Goal: Transaction & Acquisition: Purchase product/service

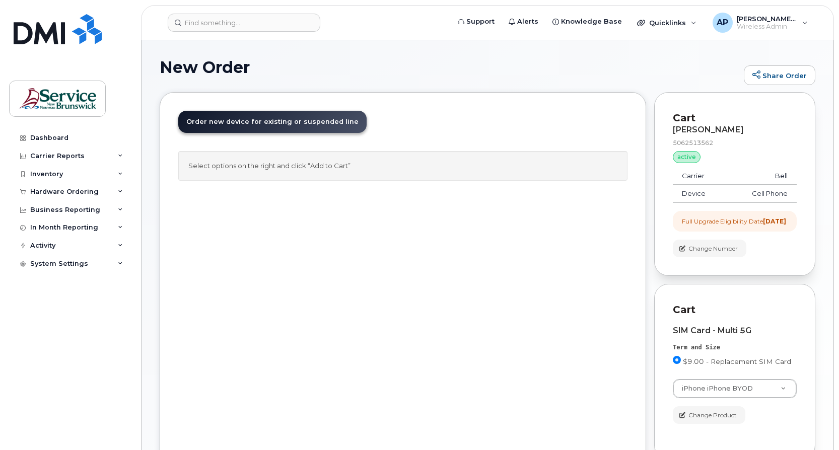
select select "2421"
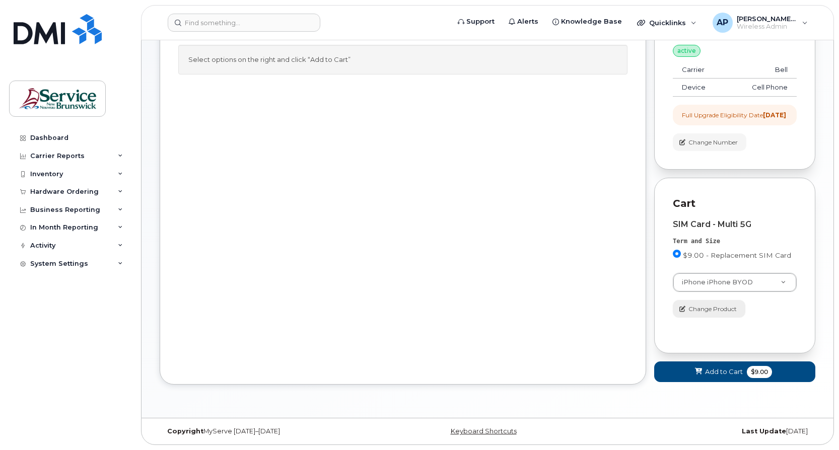
click at [728, 312] on span "Change Product" at bounding box center [712, 309] width 48 height 9
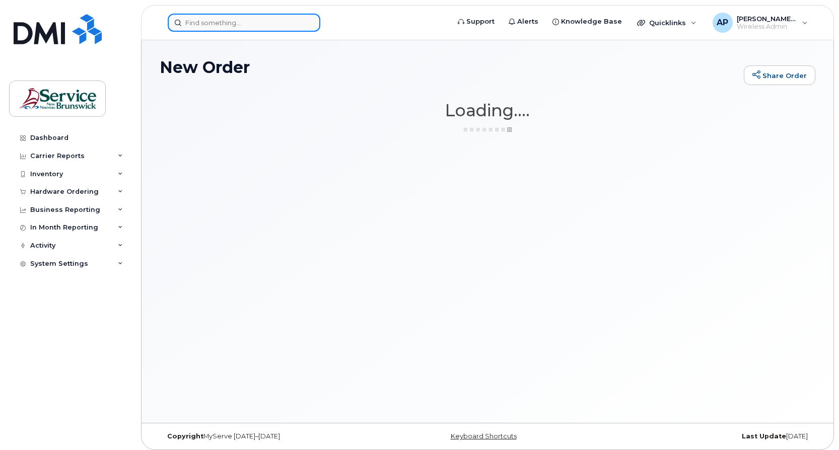
click at [215, 24] on input at bounding box center [244, 23] width 153 height 18
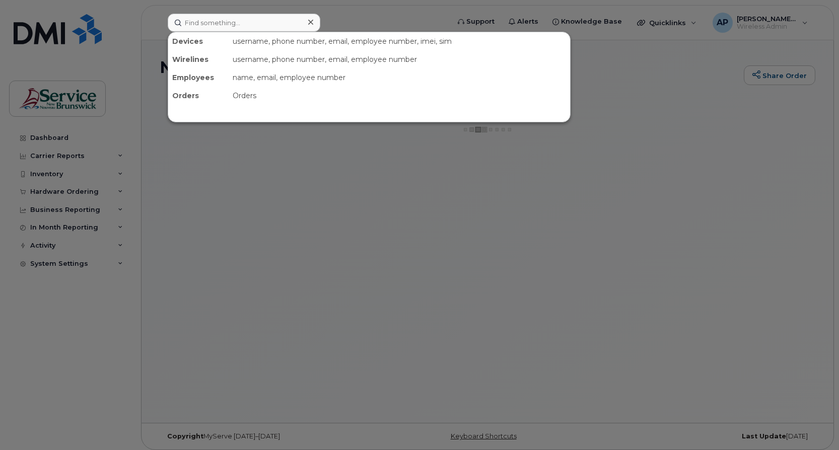
click at [52, 152] on div at bounding box center [419, 225] width 839 height 450
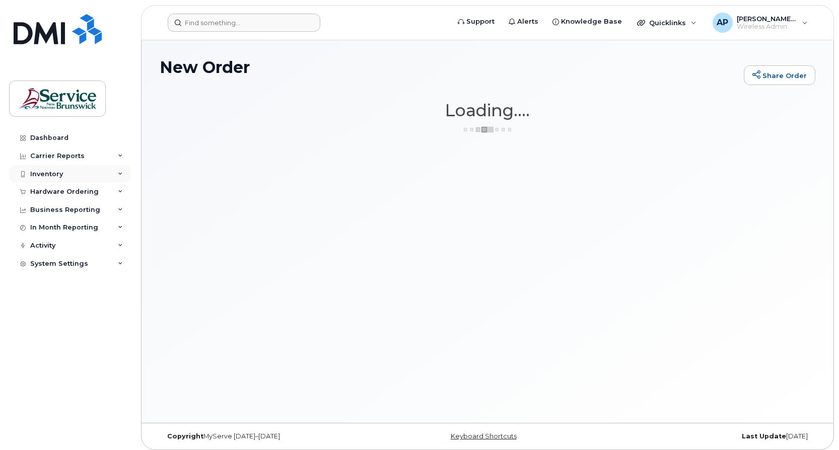
click at [54, 175] on div "Inventory" at bounding box center [46, 174] width 33 height 8
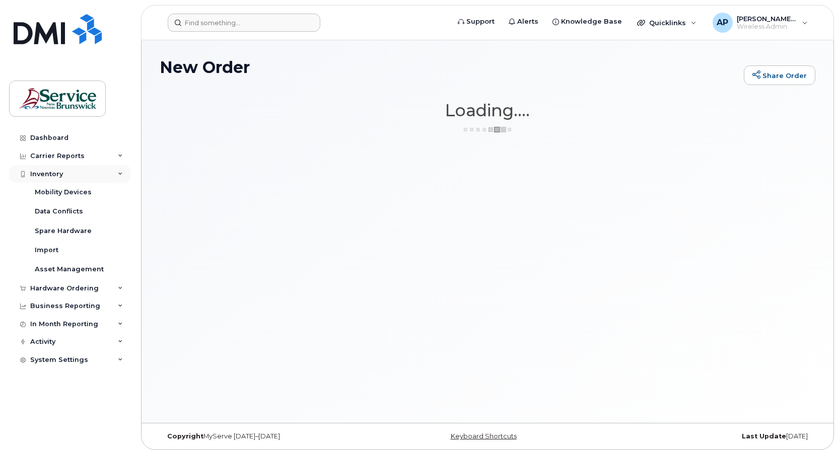
click at [55, 174] on div "Inventory" at bounding box center [46, 174] width 33 height 8
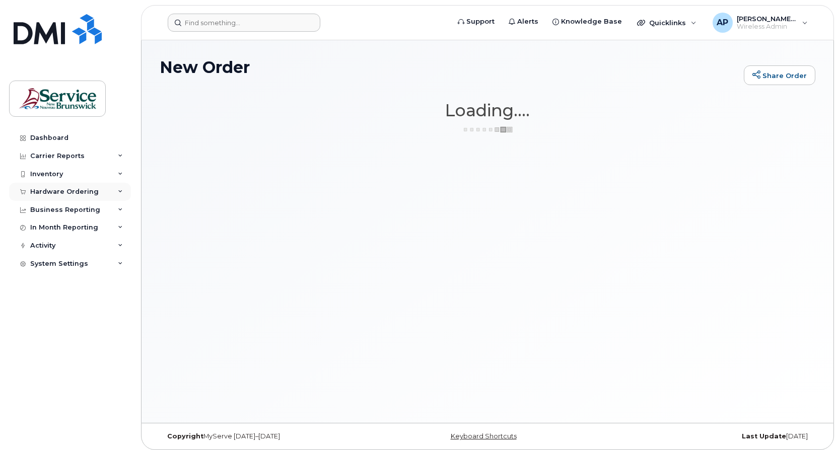
click at [62, 189] on div "Hardware Ordering" at bounding box center [64, 192] width 68 height 8
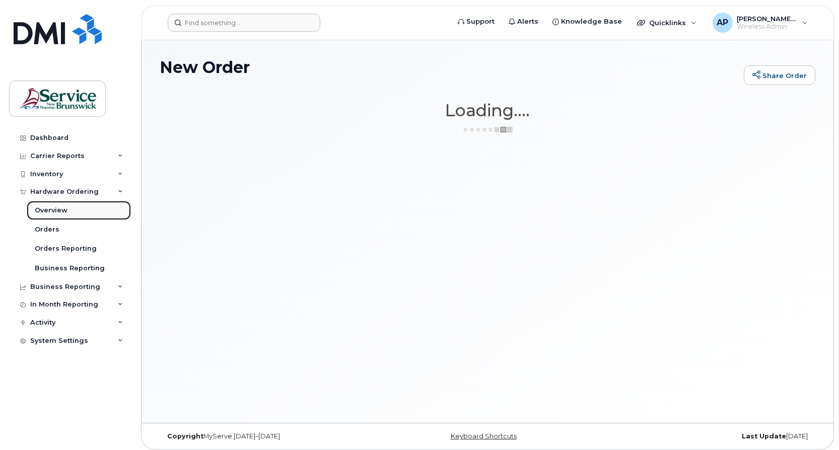
click at [56, 208] on div "Overview" at bounding box center [51, 210] width 33 height 9
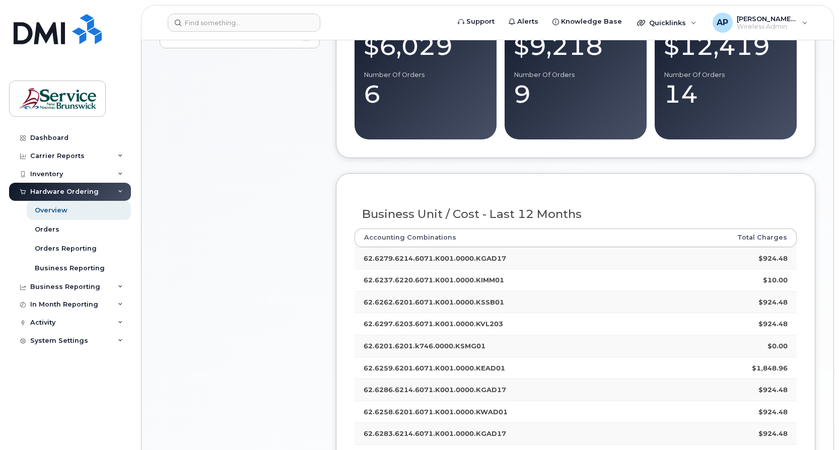
scroll to position [151, 0]
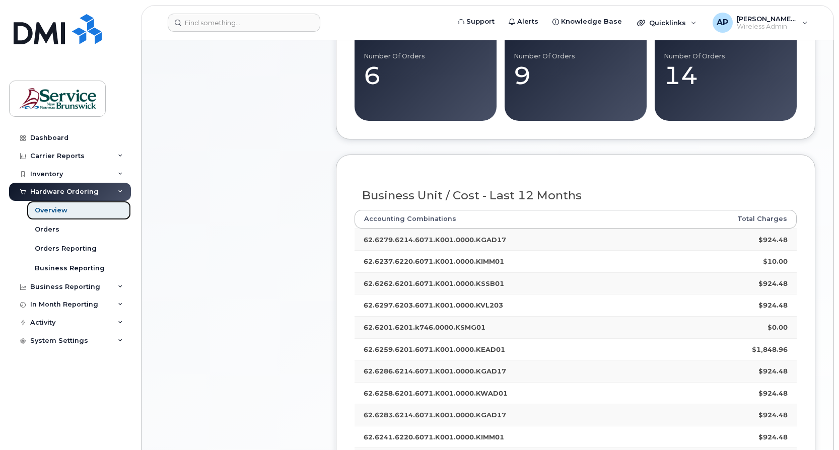
click at [81, 212] on link "Overview" at bounding box center [79, 210] width 104 height 19
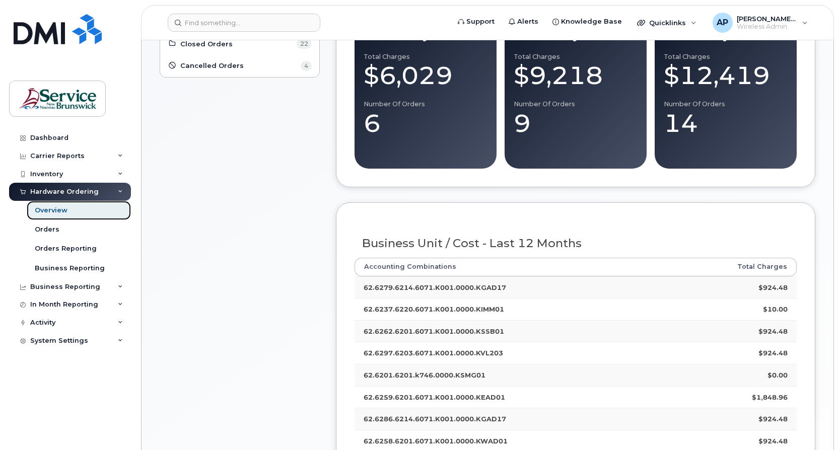
scroll to position [32, 0]
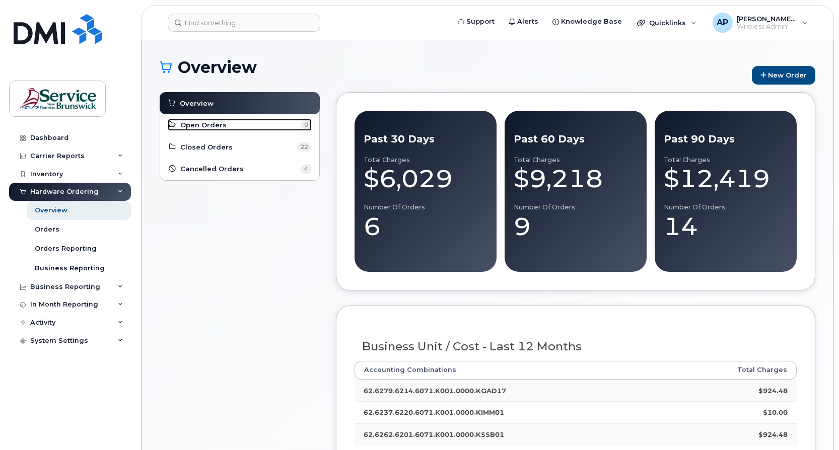
click at [205, 121] on span "Open Orders" at bounding box center [203, 125] width 46 height 10
click at [787, 72] on link "New Order" at bounding box center [783, 75] width 63 height 19
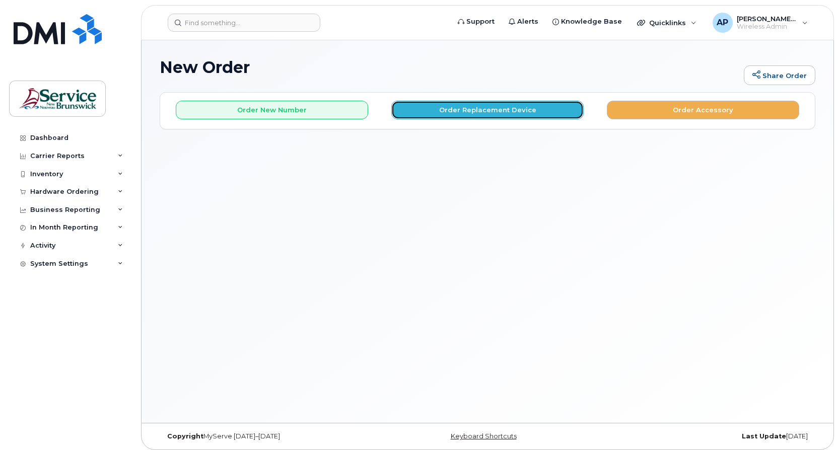
click at [543, 108] on button "Order Replacement Device" at bounding box center [487, 110] width 192 height 19
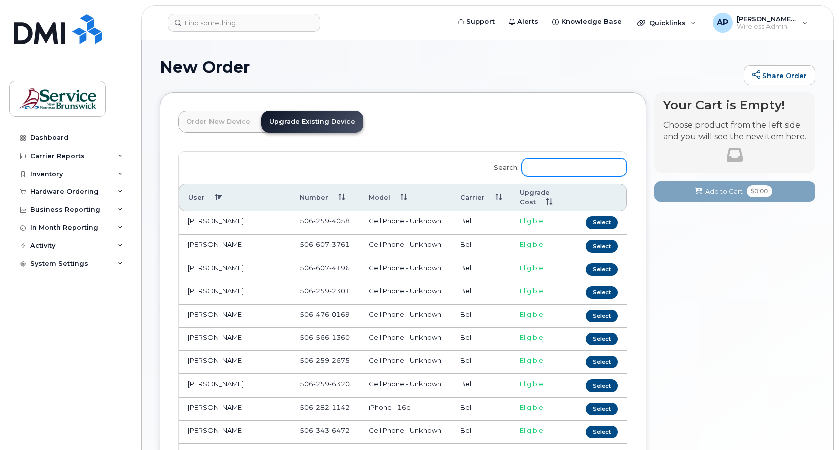
click at [569, 169] on input "Search:" at bounding box center [574, 167] width 105 height 18
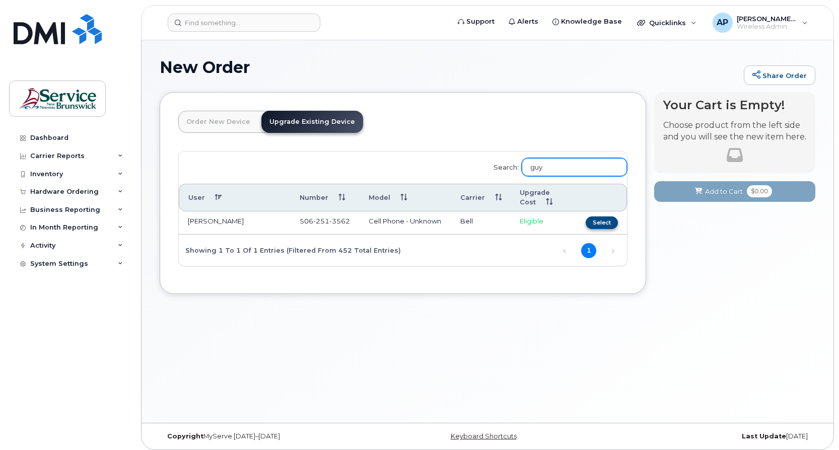
type input "guy"
click at [605, 222] on button "Select" at bounding box center [602, 222] width 32 height 13
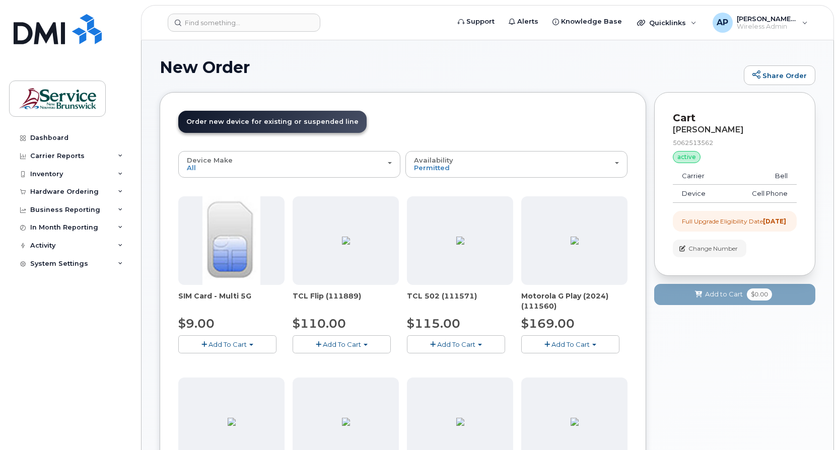
click at [232, 343] on span "Add To Cart" at bounding box center [227, 344] width 38 height 8
click at [240, 362] on link "$9.00 - Replacement SIM Card" at bounding box center [242, 363] width 122 height 13
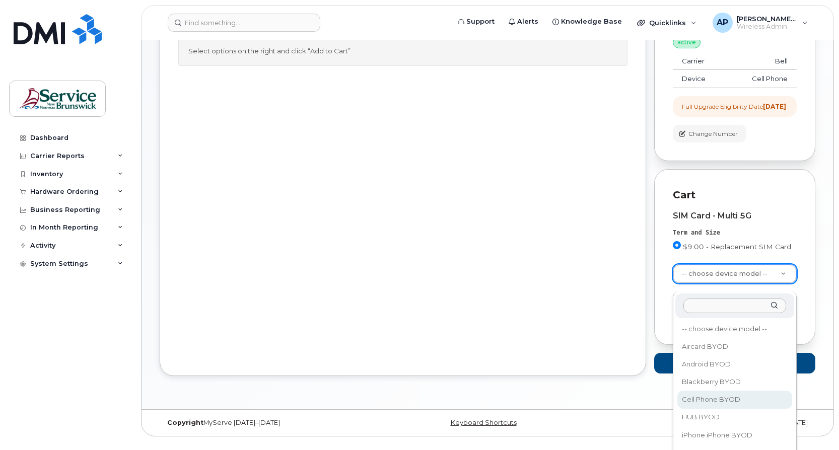
scroll to position [50, 0]
select select "2421"
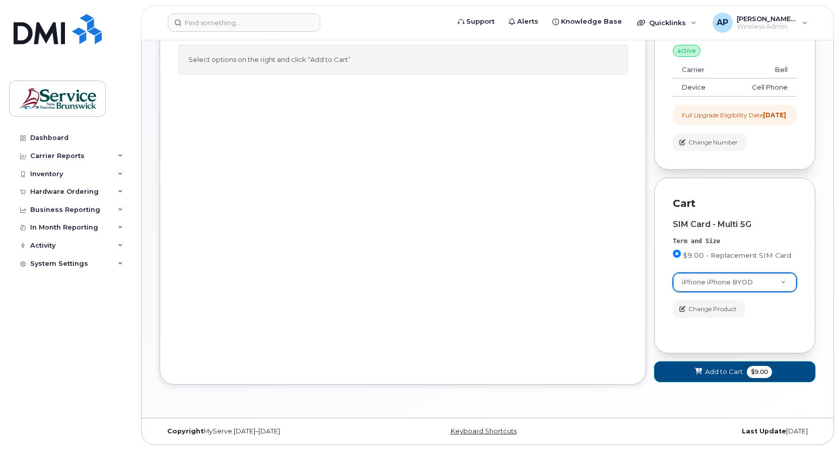
click at [734, 373] on span "Add to Cart" at bounding box center [724, 372] width 38 height 10
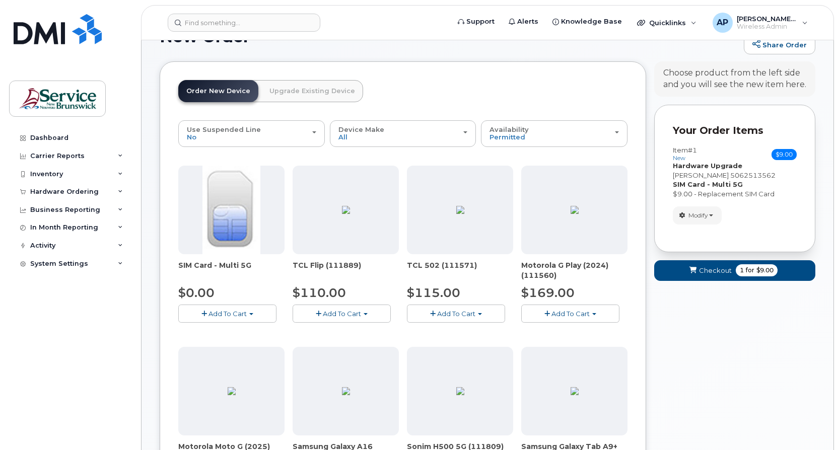
scroll to position [14, 0]
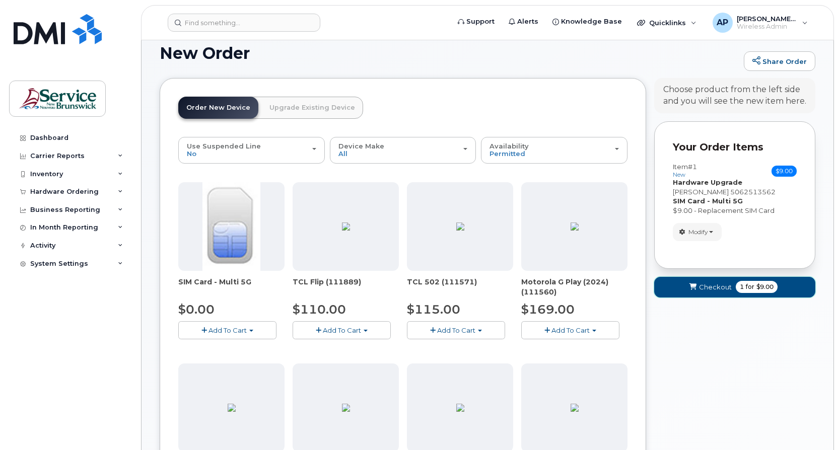
click at [736, 285] on span "1 for $9.00" at bounding box center [757, 287] width 42 height 12
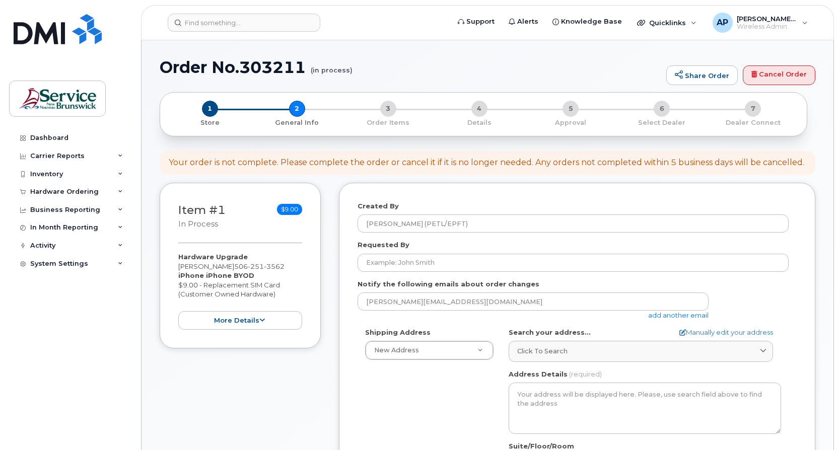
select select
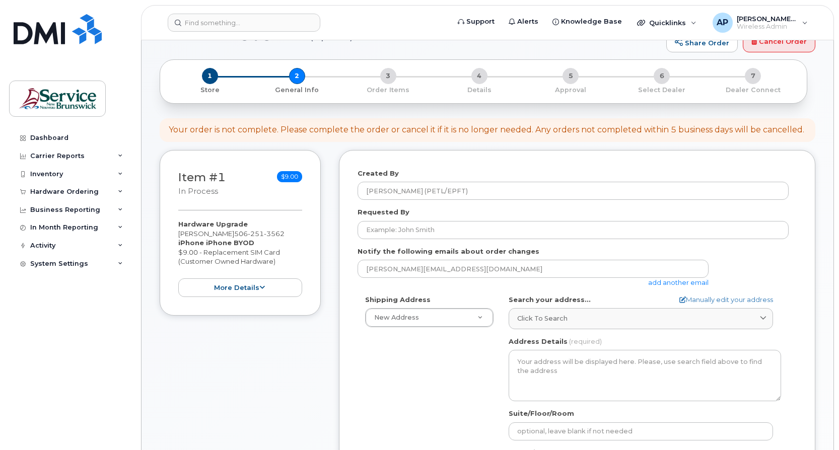
scroll to position [50, 0]
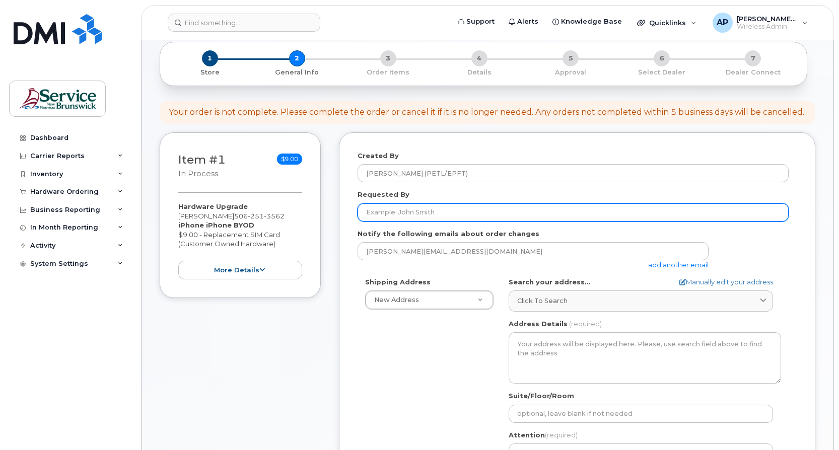
click at [437, 211] on input "Requested By" at bounding box center [572, 212] width 431 height 18
type input "[PERSON_NAME]"
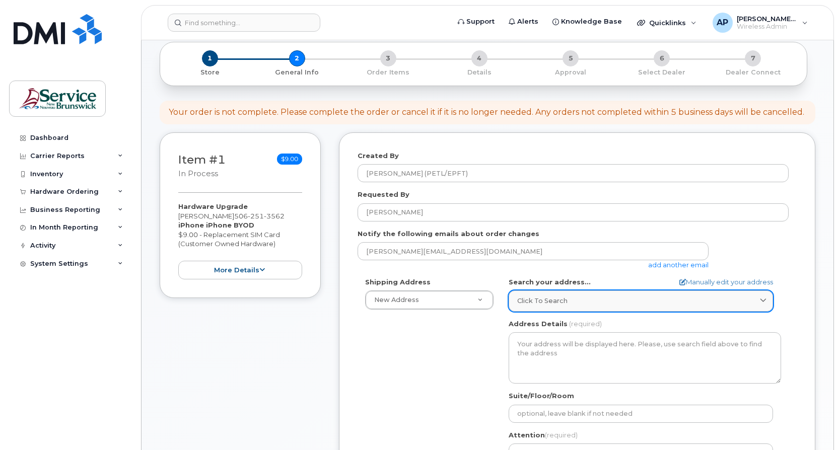
click at [618, 306] on link "Click to search" at bounding box center [641, 300] width 264 height 21
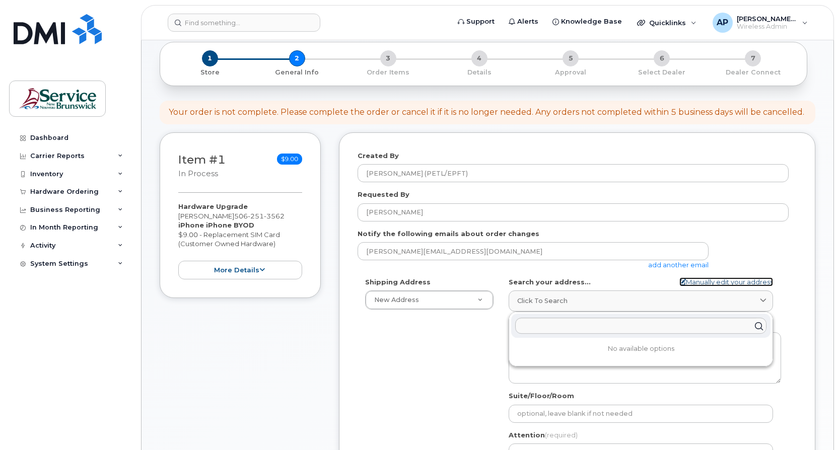
click at [751, 281] on link "Manually edit your address" at bounding box center [726, 282] width 94 height 10
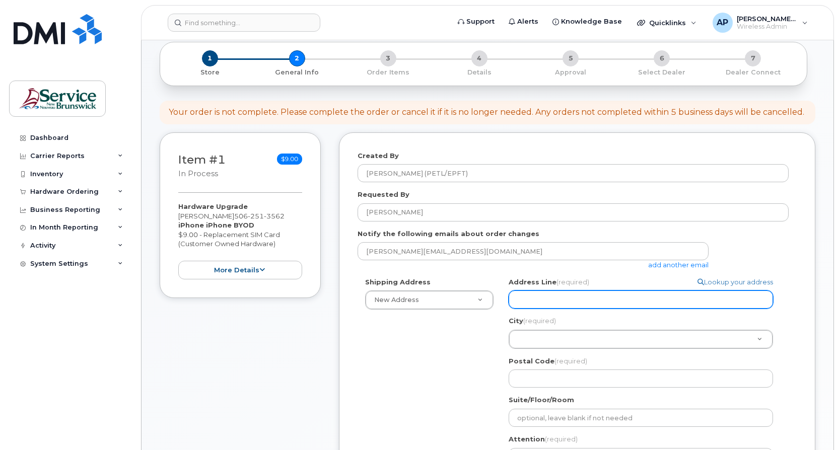
click at [600, 297] on input "Address Line (required)" at bounding box center [641, 299] width 264 height 18
click at [559, 299] on input "Address Line (required)" at bounding box center [641, 299] width 264 height 18
select select
type input "N"
select select
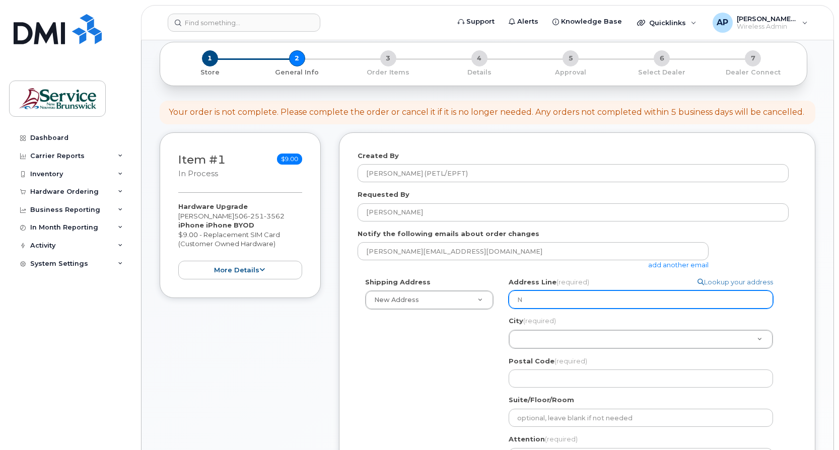
type input "NB"
select select
type input "NBC"
select select
type input "NBCC"
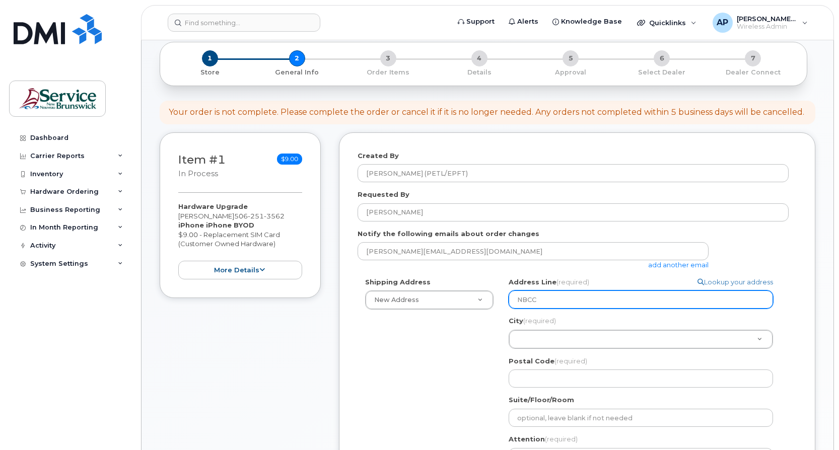
select select
type input "NBCC -"
select select
type input "NBCC - M"
select select
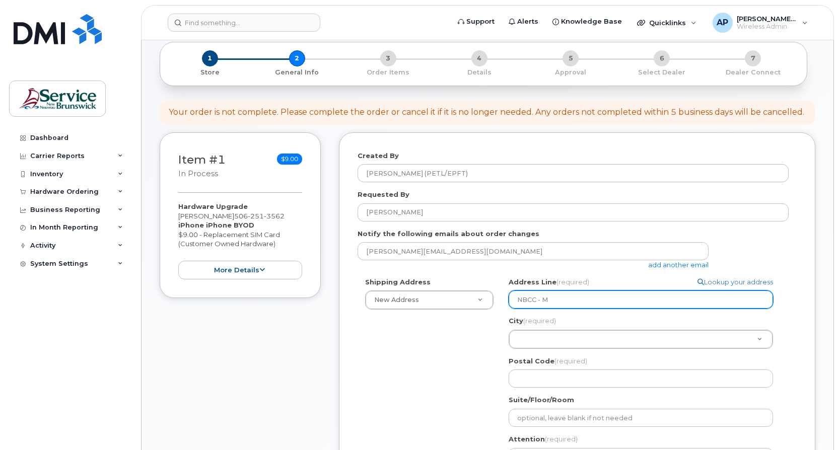
type input "NBCC - Mi"
select select
type input "NBCC - Mir"
select select
type input "NBCC - Mira"
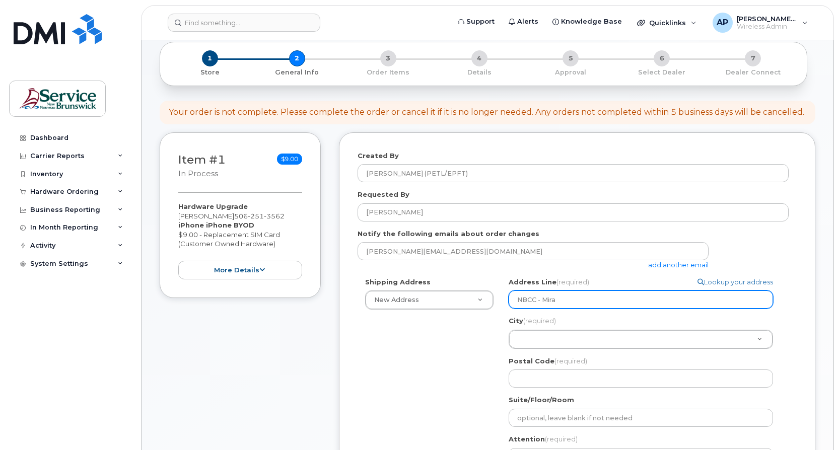
select select
type input "NBCC - Miram"
select select
type input "NBCC - Mirami"
select select
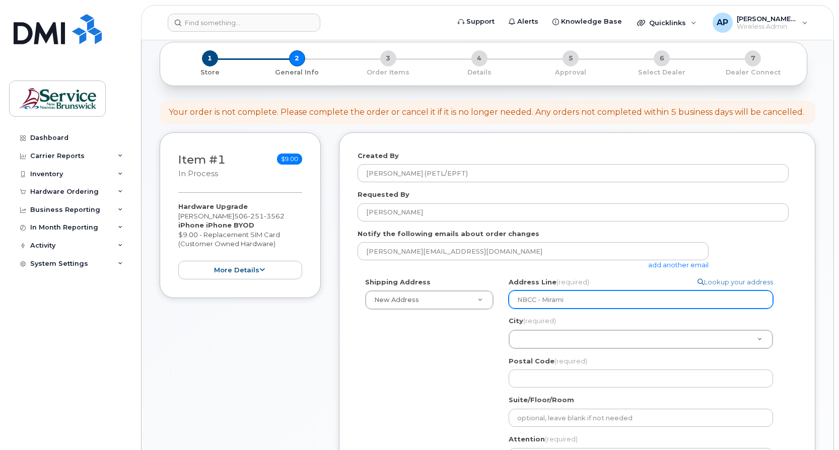
type input "NBCC - Miramic"
select select
type input "NBCC - Miramich"
select select
type input "NBCC - Miramichi"
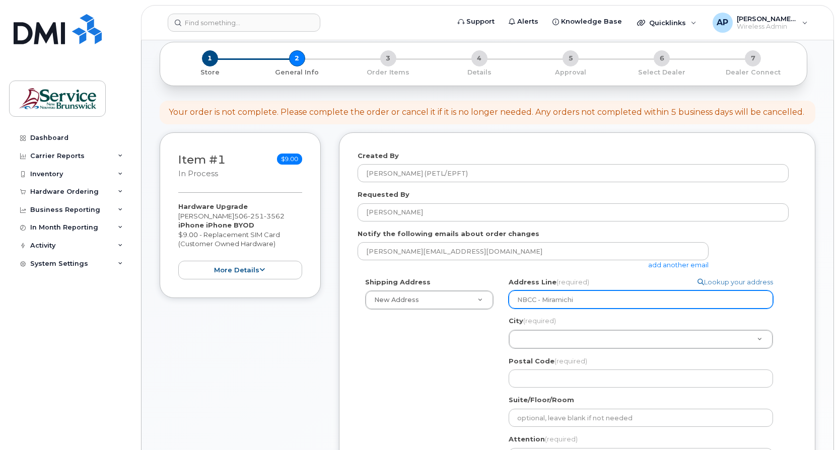
select select
type input "NBCC - Miramich"
select select
type input "NBCC - Miramic"
select select
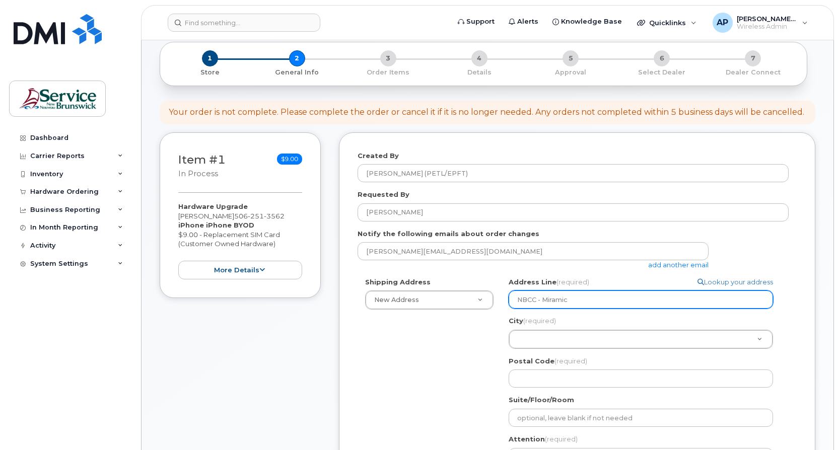
type input "NBCC - Mirami"
select select
type input "NBCC - Miram"
select select
type input "NBCC - Mira"
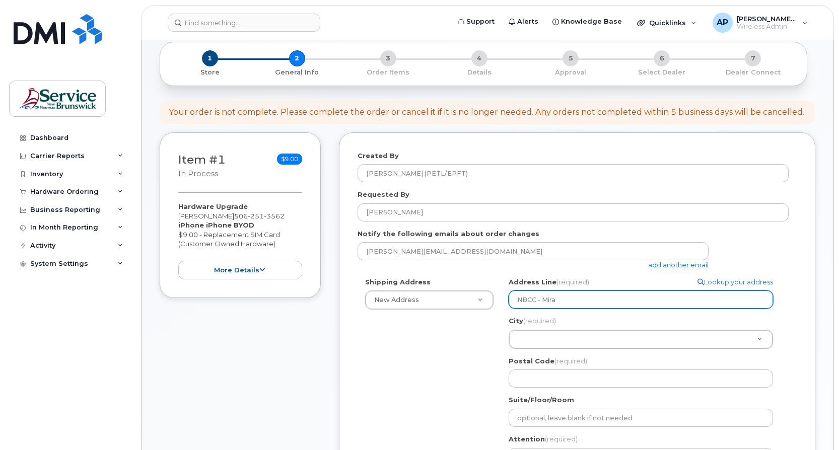
select select
type input "NBCC - Mir"
select select
type input "NBCC - Mi"
select select
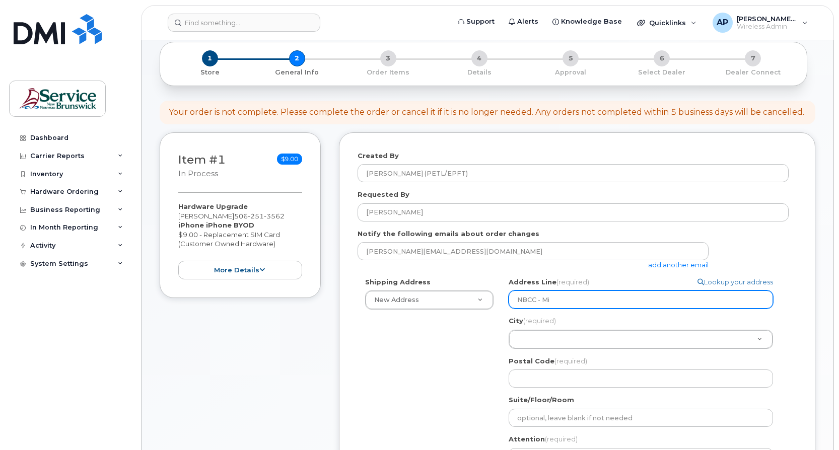
type input "NBCC - M"
select select
type input "NBCC -"
select select
type input "NBCC"
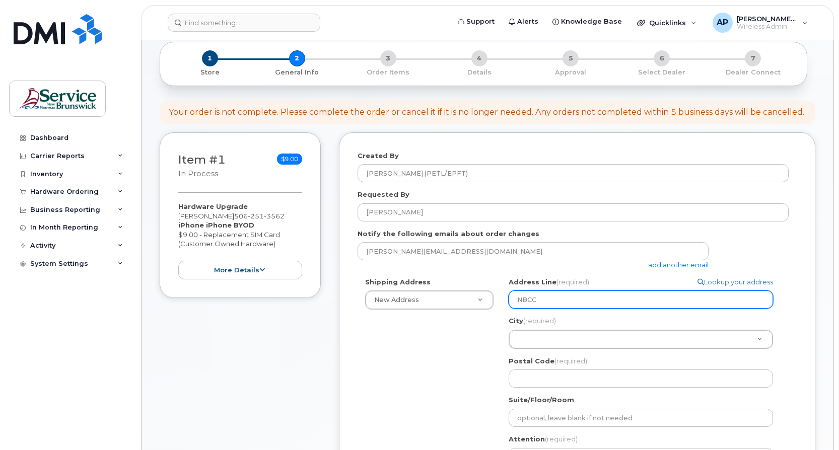
select select
type input "NBC"
select select
type input "NB"
select select
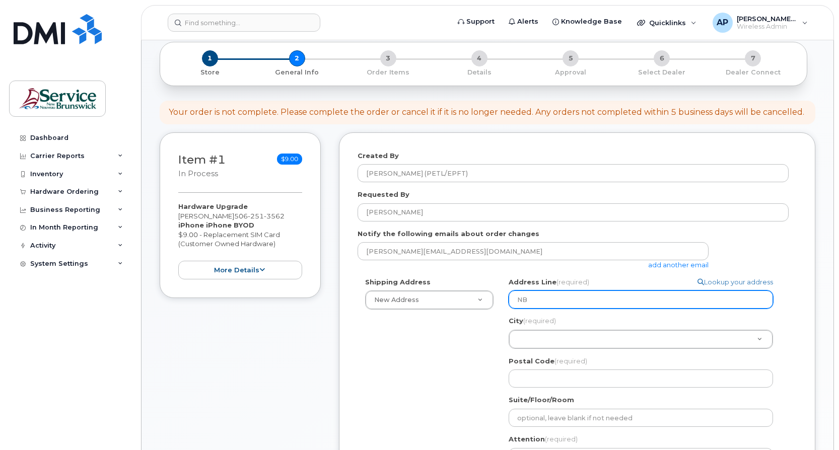
type input "N"
select select
type input "8"
select select
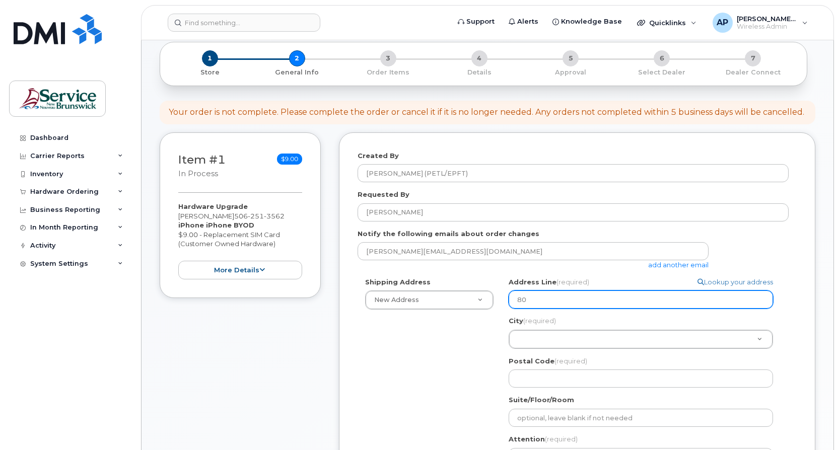
type input "80"
select select
type input "80 U"
select select
type input "80 Un"
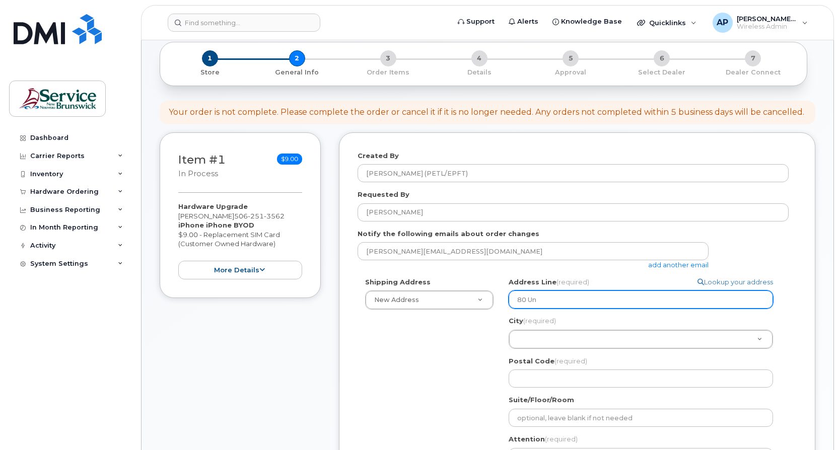
select select
type input "80 Uni"
select select
type input "80 Univ"
select select
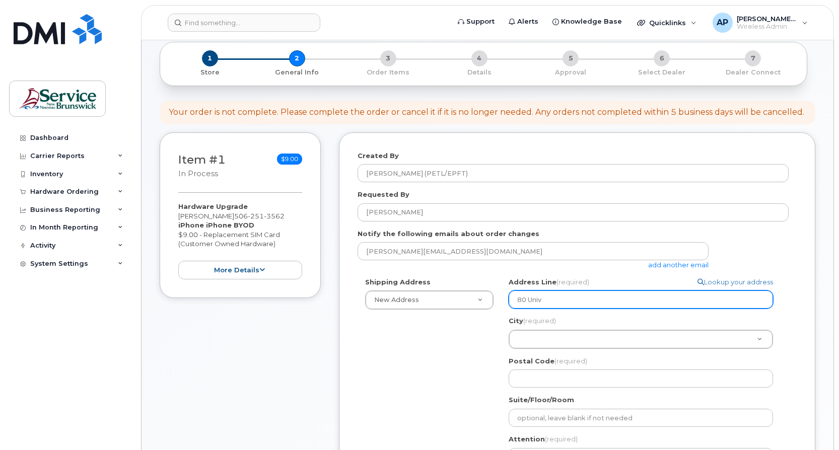
type input "80 Unive"
select select
type input "80 Univers"
select select
type input "80 Universi"
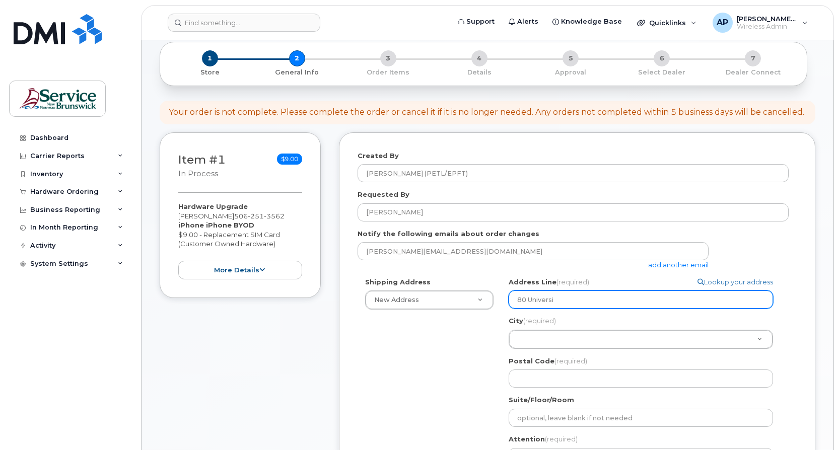
select select
type input "80 Universit"
select select
type input "80 University"
select select
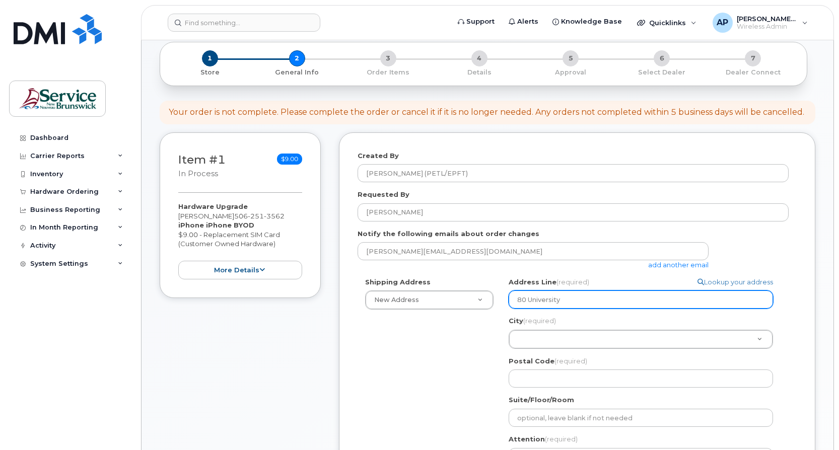
type input "80 University A"
select select
type input "80 University Av"
select select
type input "80 University Ave"
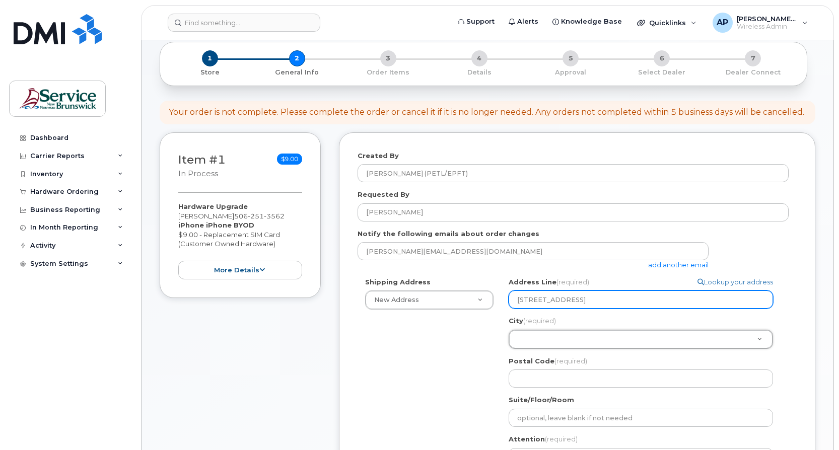
type input "M"
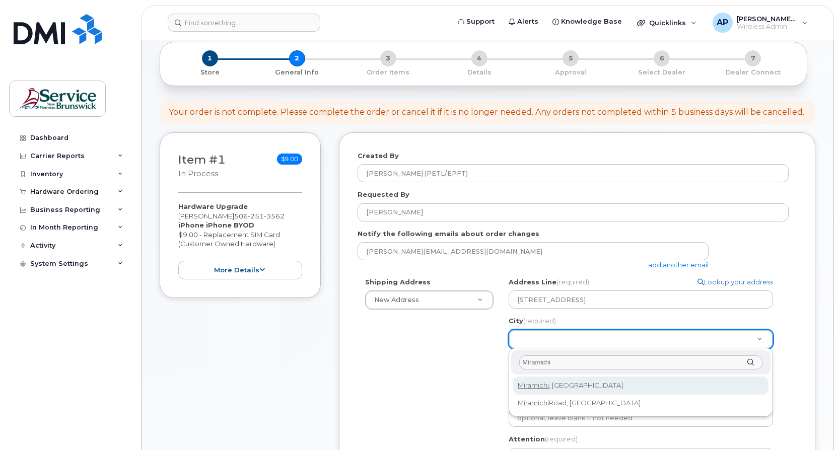
type input "Miramichi"
select select
type input "1813"
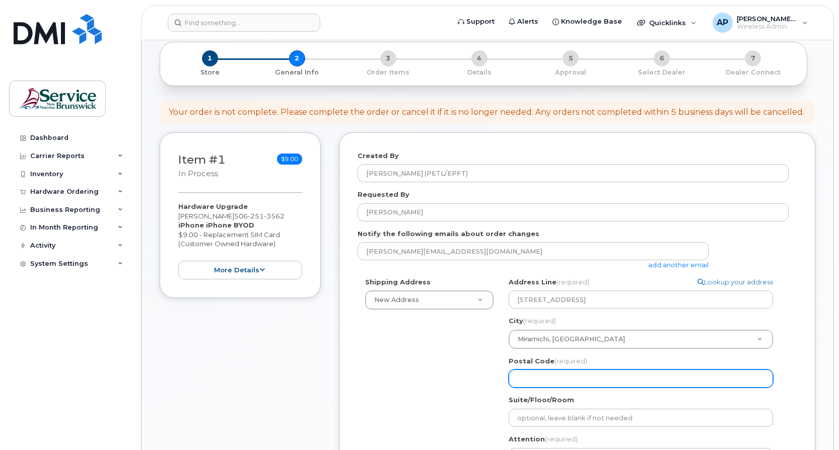
click at [569, 383] on input "Postal Code (required)" at bounding box center [641, 379] width 264 height 18
paste input "E1N 0C6"
select select
type input "E1N 0C6"
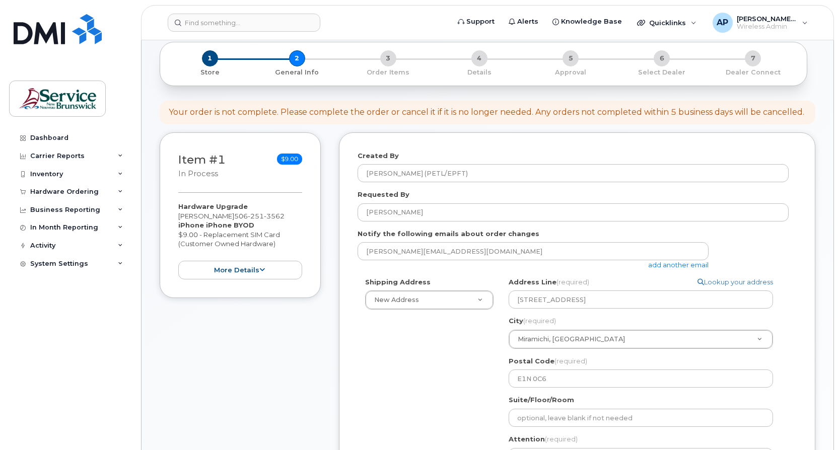
click at [453, 373] on div "Shipping Address New Address New Address ASD-E Main Office ASD-N Bathurst Educa…" at bounding box center [572, 394] width 431 height 235
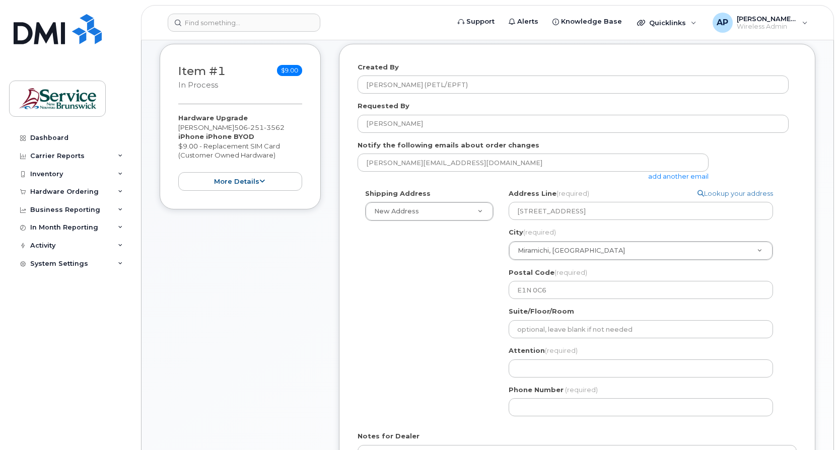
scroll to position [151, 0]
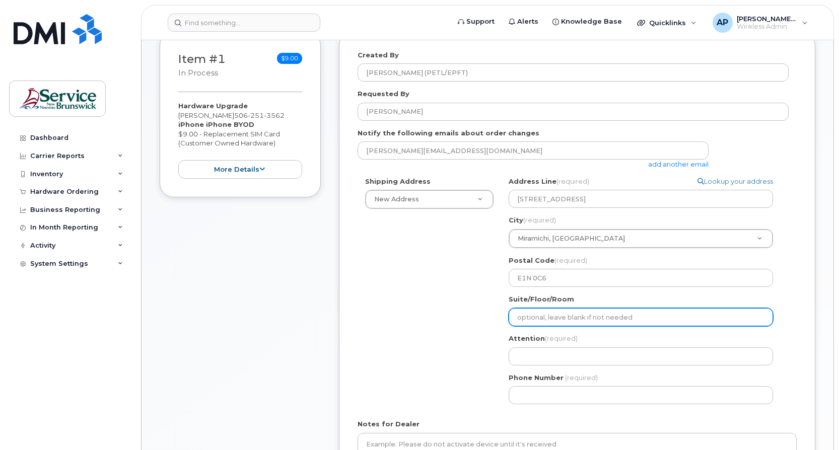
click at [583, 317] on input "Suite/Floor/Room" at bounding box center [641, 317] width 264 height 18
select select
type input "S"
select select
type input "Sk"
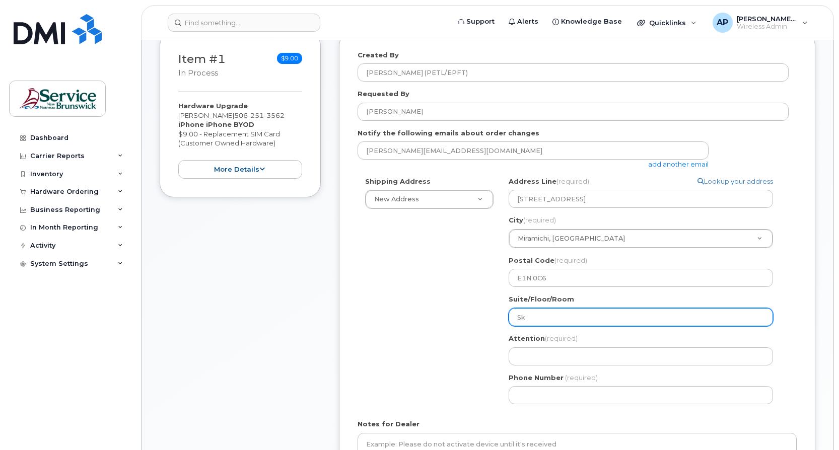
select select
type input "Ski"
select select
type input "Skil"
select select
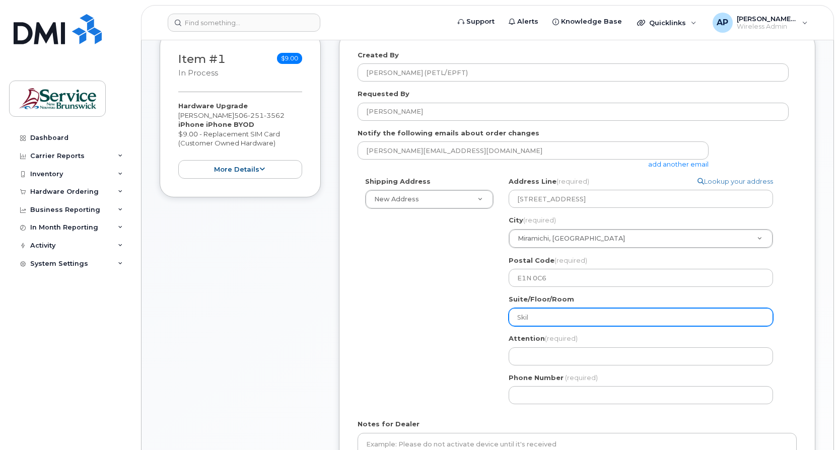
type input "Skill"
select select
type input "Skille"
select select
type input "Skilled"
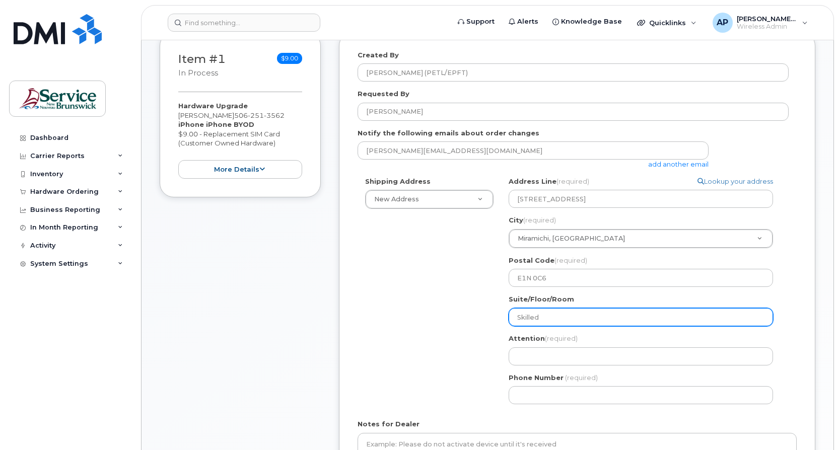
select select
type input "Skilled T"
select select
type input "Skilled Tr"
select select
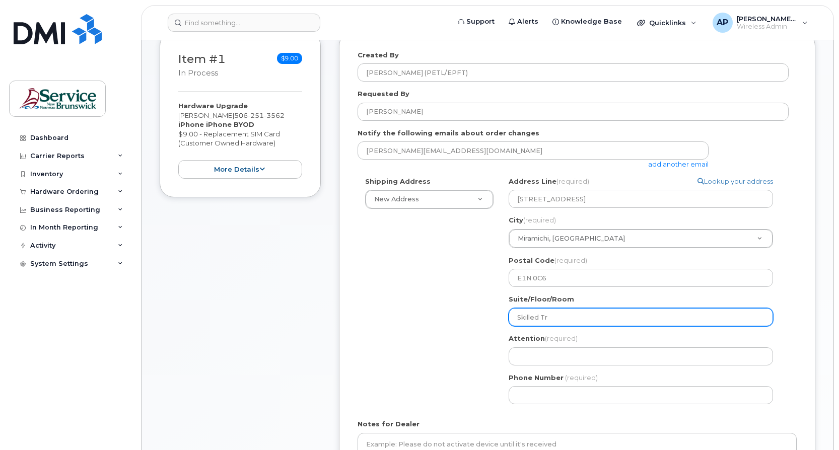
type input "Skilled Tra"
select select
type input "Skilled Trad"
select select
type input "Skilled Trade"
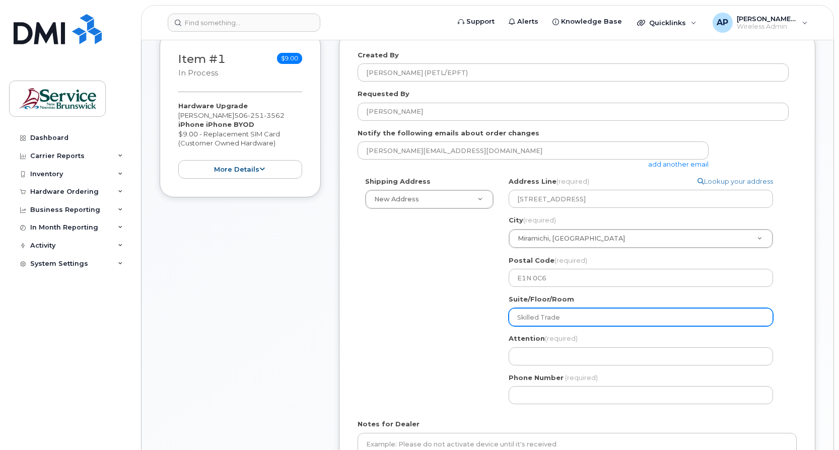
select select
type input "Skilled Trades"
select select
type input "Skilled Trades N"
select select
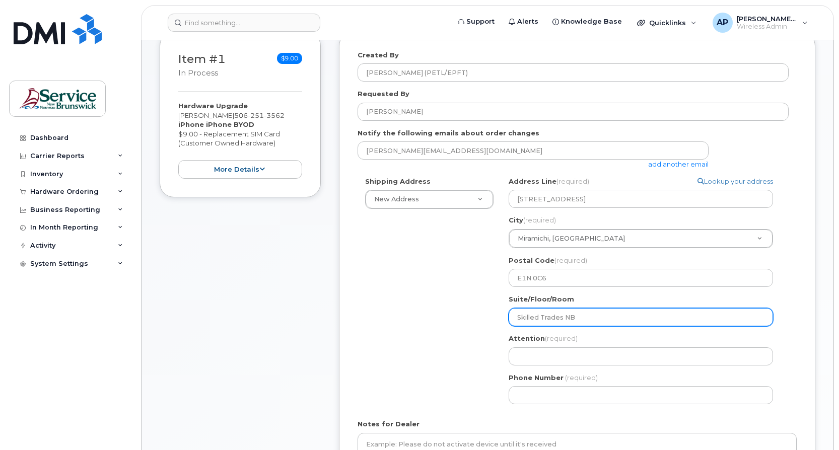
type input "Skilled Trades NB"
select select
type input "Skilled Trades NB o"
select select
type input "Skilled Trades NB of"
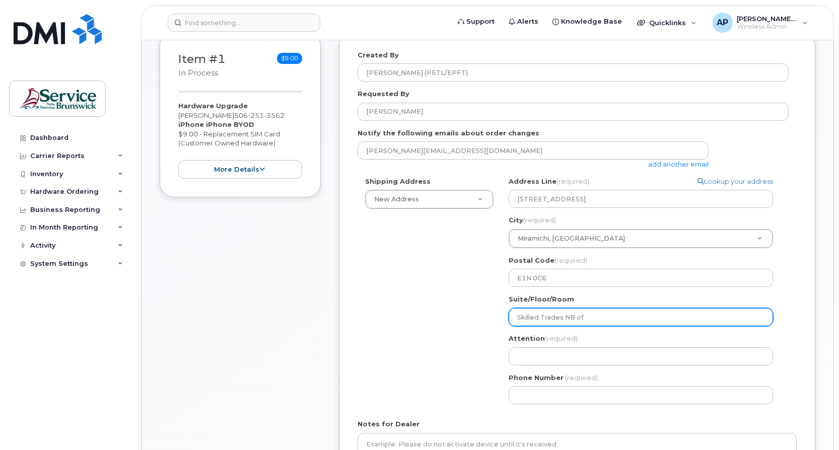
select select
type input "Skilled Trades NB off"
select select
type input "Skilled Trades NB offi"
select select
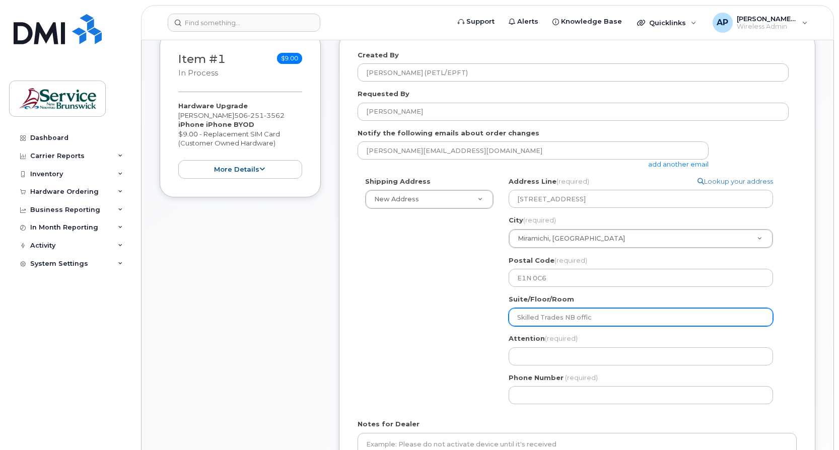
type input "Skilled Trades NB office"
select select
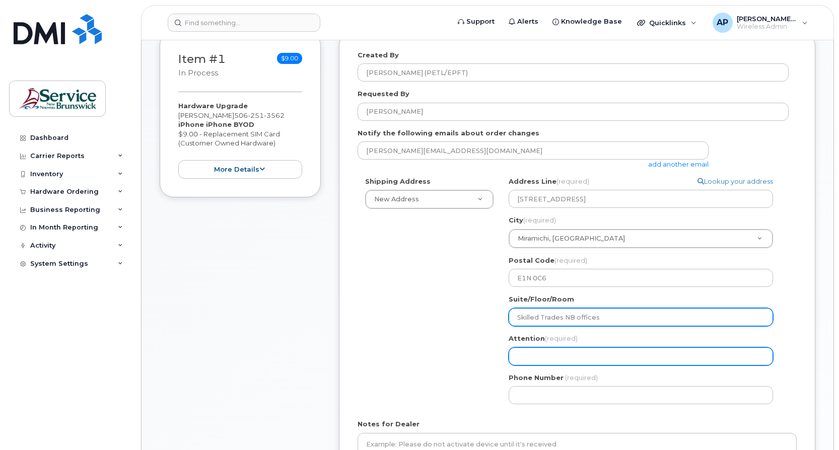
type input "Skilled Trades NB offices"
click at [579, 358] on input "Attention (required)" at bounding box center [641, 356] width 264 height 18
select select
type input "G"
select select
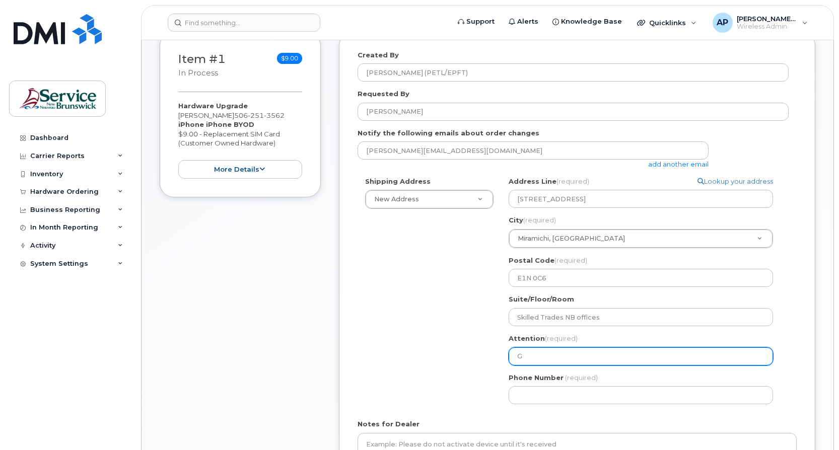
type input "Gu"
select select
type input "Guy"
select select
type input "Guy C"
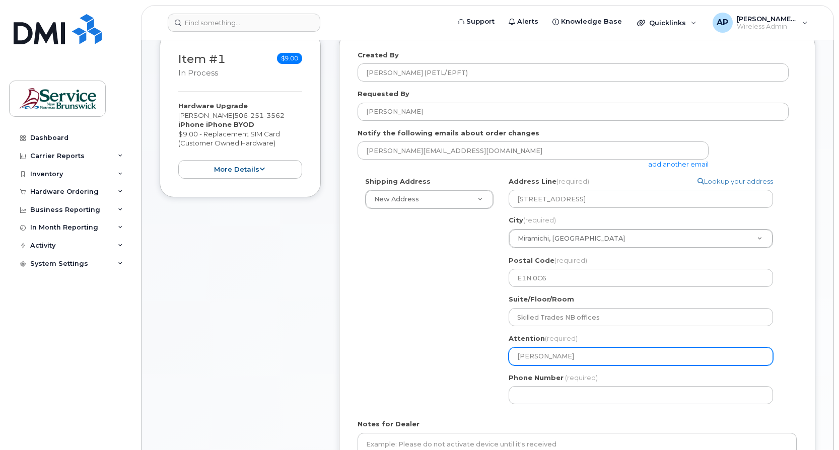
select select
type input "Guy Co"
select select
type input "Guy Com"
select select
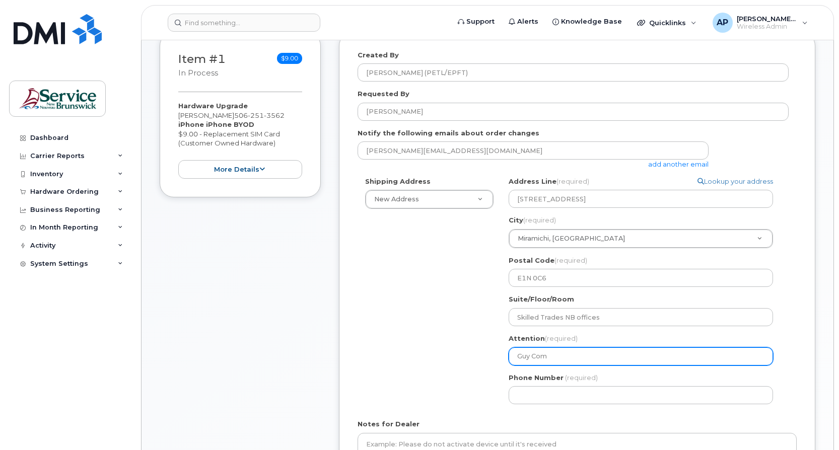
type input "Guy Come"
select select
type input "Guy Comea"
select select
type input "[PERSON_NAME]"
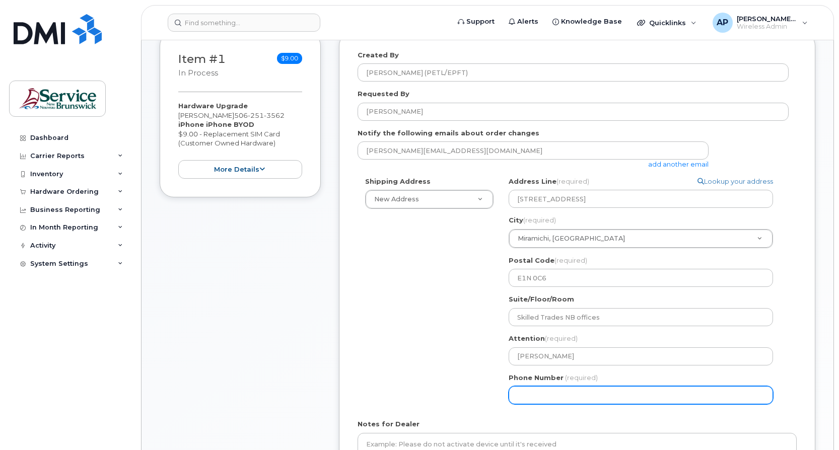
click at [565, 395] on input "Phone Number" at bounding box center [641, 395] width 264 height 18
click at [414, 356] on div "Shipping Address New Address New Address ASD-E Main Office ASD-N Bathurst Educa…" at bounding box center [572, 294] width 431 height 235
click at [553, 396] on input "Phone Number" at bounding box center [641, 395] width 264 height 18
click at [391, 306] on div "Shipping Address New Address New Address ASD-E Main Office ASD-N Bathurst Educa…" at bounding box center [572, 294] width 431 height 235
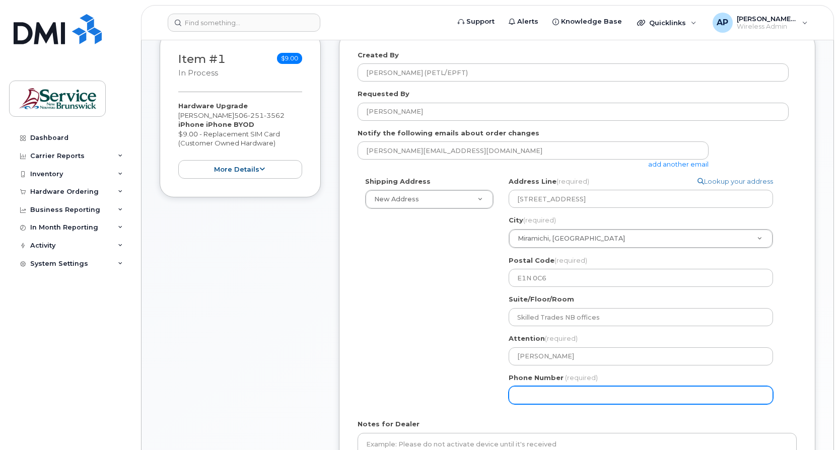
click at [524, 393] on input "Phone Number" at bounding box center [641, 395] width 264 height 18
click at [416, 339] on div "Shipping Address New Address New Address ASD-E Main Office ASD-N Bathurst Educa…" at bounding box center [572, 294] width 431 height 235
click at [583, 398] on input "Phone Number" at bounding box center [641, 395] width 264 height 18
click at [592, 396] on input "Phone Number" at bounding box center [641, 395] width 264 height 18
drag, startPoint x: 601, startPoint y: 399, endPoint x: 406, endPoint y: 398, distance: 195.3
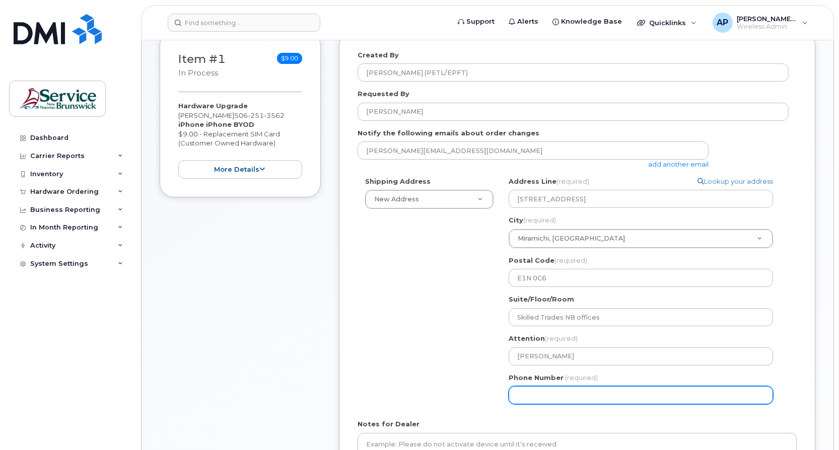
click at [407, 399] on div "Shipping Address New Address New Address ASD-E Main Office ASD-N Bathurst Educa…" at bounding box center [572, 294] width 431 height 235
drag, startPoint x: 578, startPoint y: 406, endPoint x: 573, endPoint y: 392, distance: 15.4
click at [576, 401] on div "Search your address... Manually edit your address Click to search No available …" at bounding box center [644, 294] width 287 height 235
click at [421, 397] on div "Shipping Address New Address New Address ASD-E Main Office ASD-N Bathurst Educa…" at bounding box center [572, 294] width 431 height 235
drag, startPoint x: 543, startPoint y: 397, endPoint x: 551, endPoint y: 399, distance: 8.8
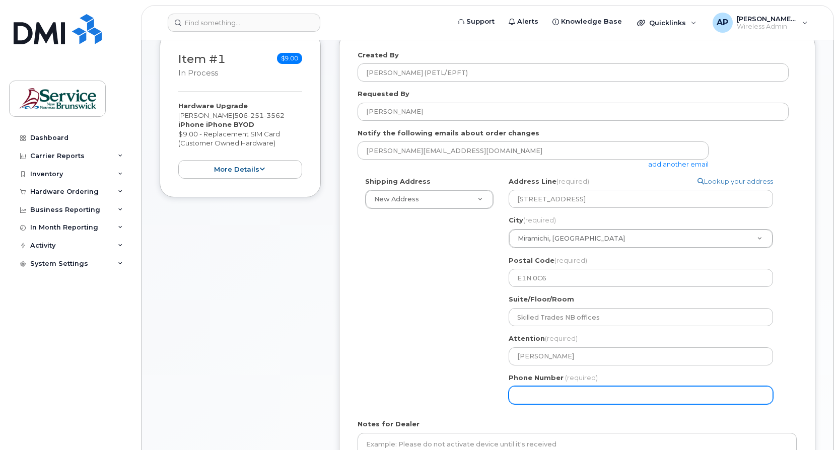
click at [543, 397] on input "Phone Number" at bounding box center [641, 395] width 264 height 18
select select
type input "5064241957"
click at [447, 303] on div "Shipping Address New Address New Address ASD-E Main Office ASD-N Bathurst Educa…" at bounding box center [572, 294] width 431 height 235
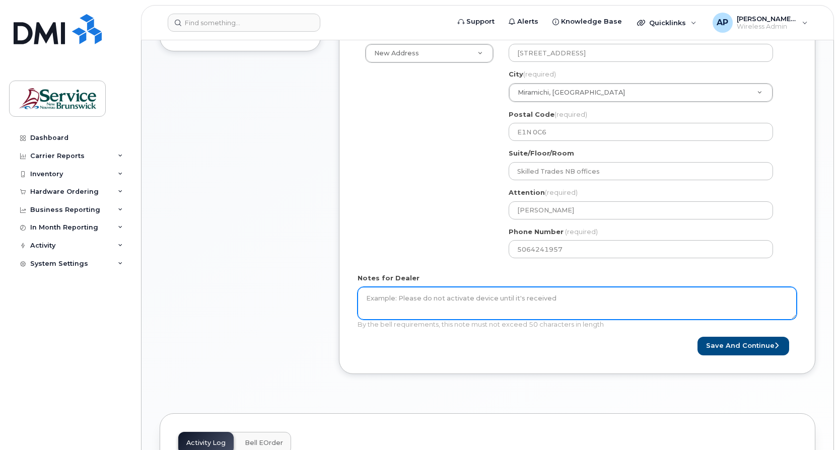
scroll to position [302, 0]
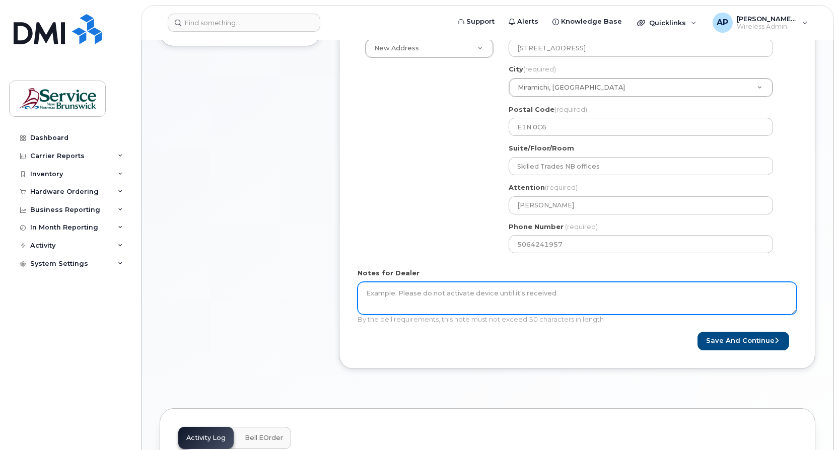
click at [458, 291] on textarea "Notes for Dealer" at bounding box center [576, 298] width 439 height 33
type textarea "G"
type textarea "u"
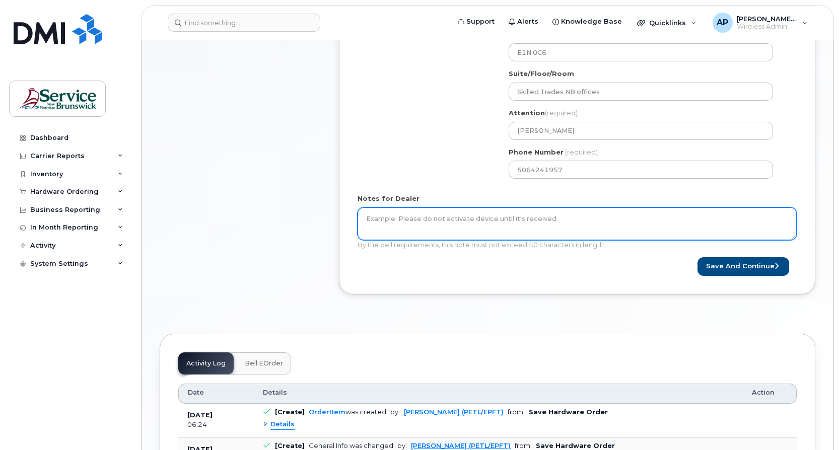
scroll to position [403, 0]
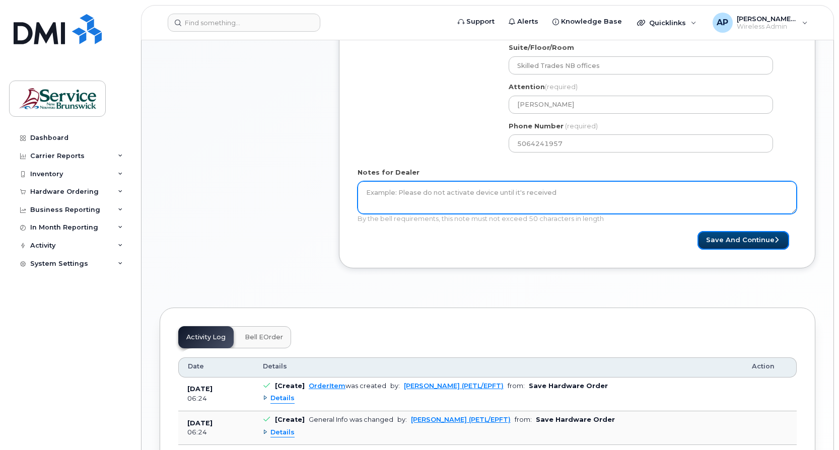
drag, startPoint x: 746, startPoint y: 241, endPoint x: 396, endPoint y: 186, distance: 353.6
click at [396, 186] on form "Created By Arseneau, Pierre-Luc (PETL/EPFT) Requested By Pierre-Luc Arseneau No…" at bounding box center [576, 24] width 439 height 451
click at [408, 193] on textarea "Notes for Dealer" at bounding box center [576, 197] width 439 height 33
type textarea "[PERSON_NAME] had to use his old device, needs p-SIM for it"
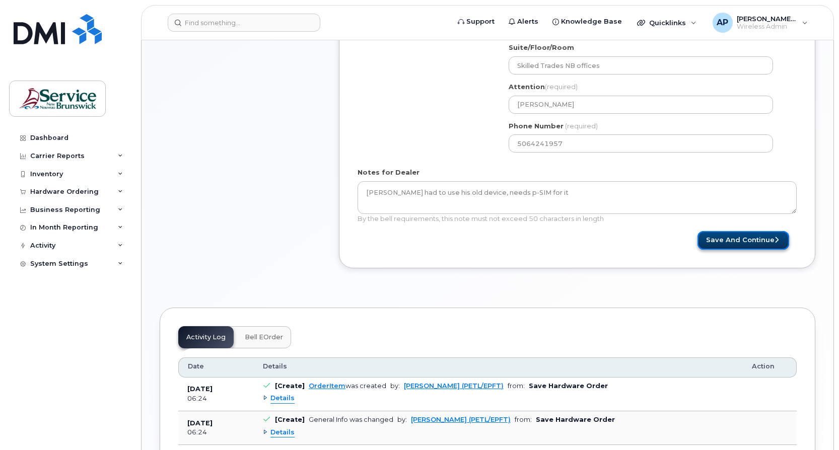
click at [747, 242] on button "Save and Continue" at bounding box center [743, 240] width 92 height 19
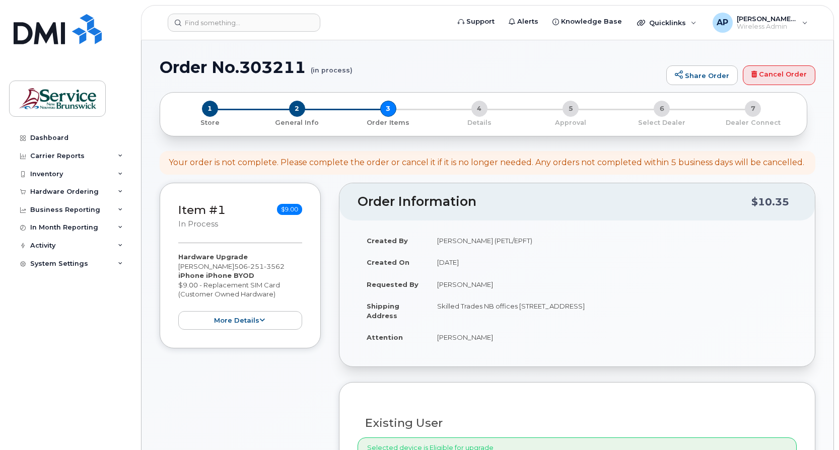
select select
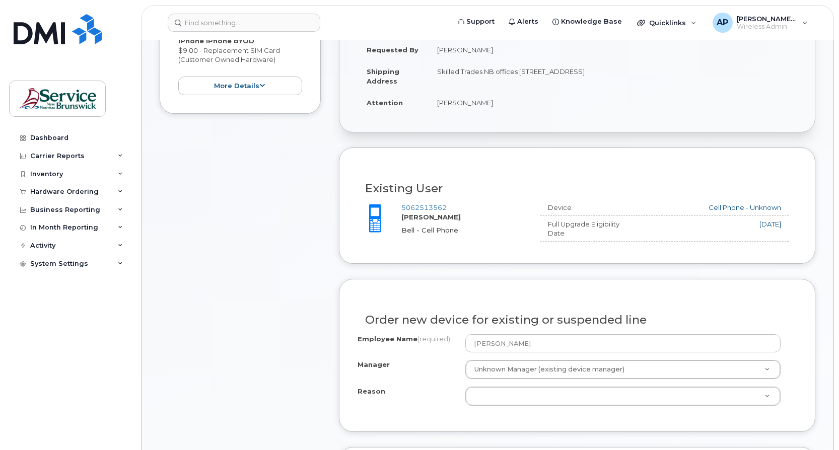
scroll to position [252, 0]
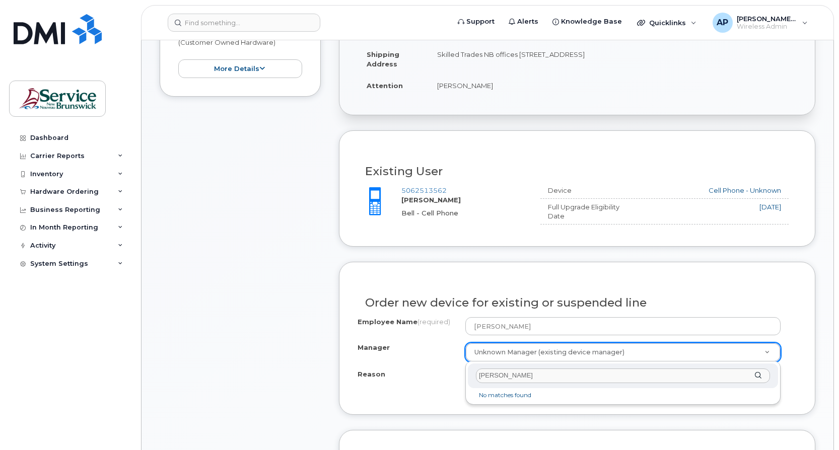
type input "Brian boutilier"
click at [664, 375] on input "Brian boutilier" at bounding box center [623, 376] width 294 height 15
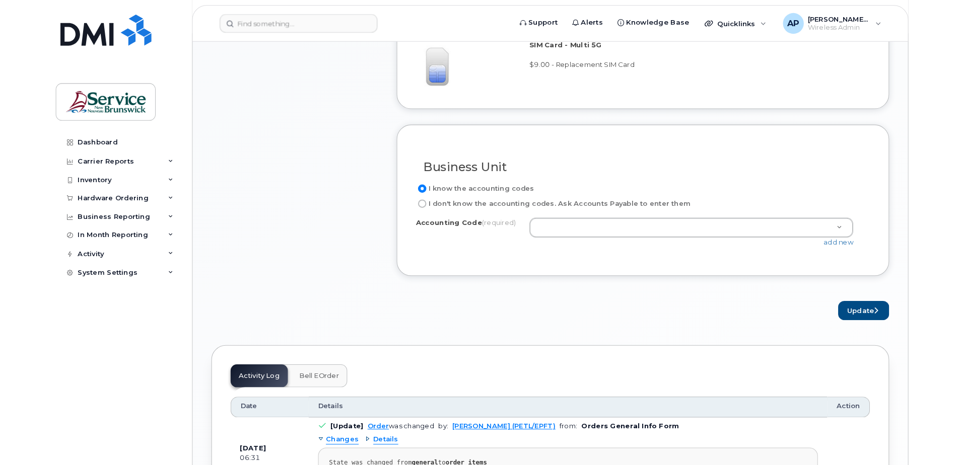
scroll to position [705, 0]
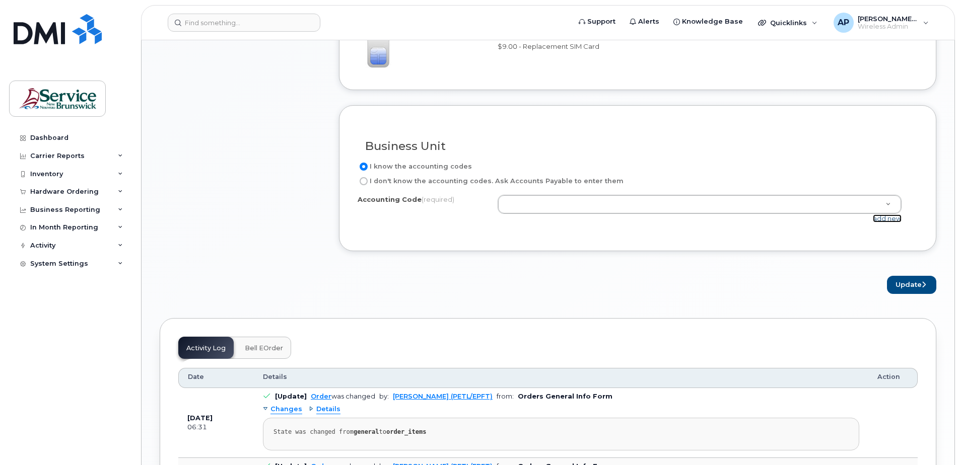
click at [838, 220] on link "add new" at bounding box center [887, 218] width 29 height 8
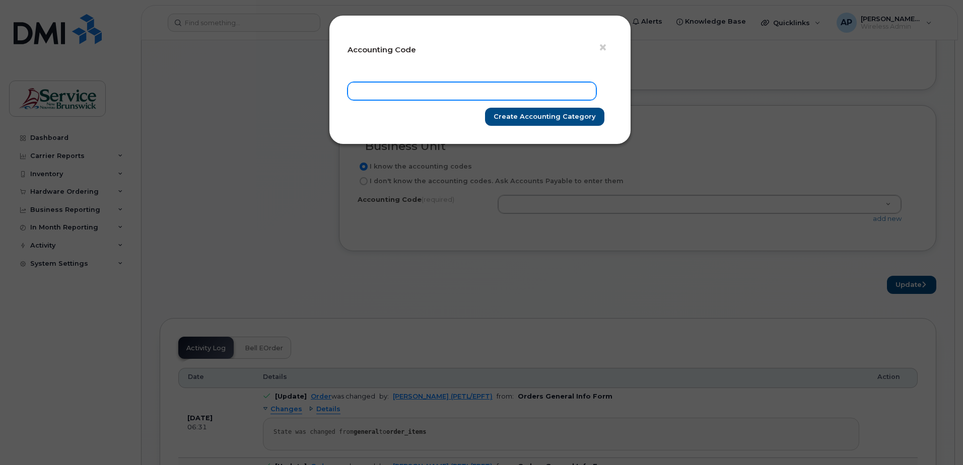
click at [390, 88] on input "text" at bounding box center [471, 91] width 249 height 18
click at [404, 91] on input "62.6297.6203.K128.KBAT.KAPP03" at bounding box center [471, 91] width 249 height 18
type input "62.6297.6203.6071.K128.KBAT.KAPP03"
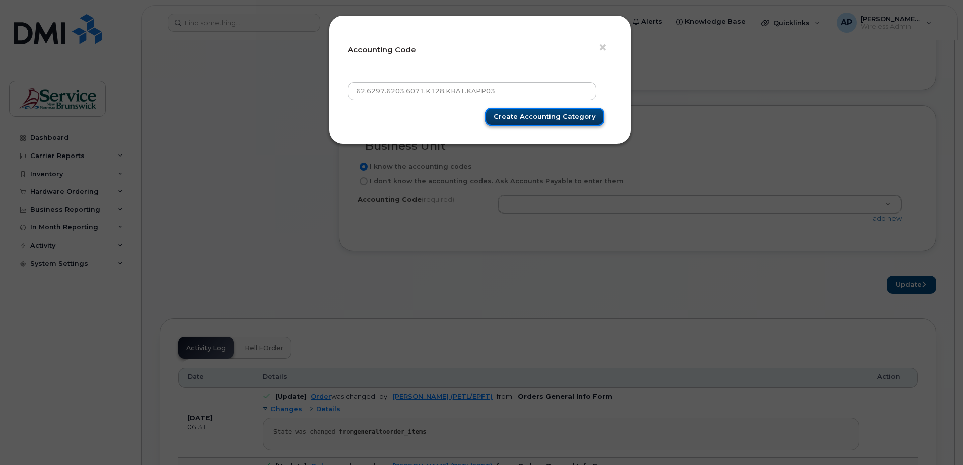
click at [592, 117] on input "Create Accounting category" at bounding box center [544, 117] width 119 height 19
type input "Create Accounting category"
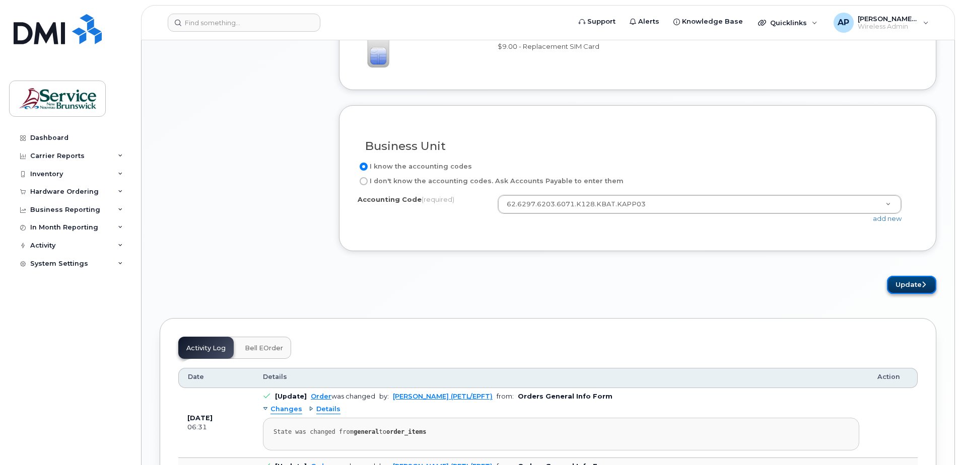
click at [838, 281] on button "Update" at bounding box center [911, 285] width 49 height 19
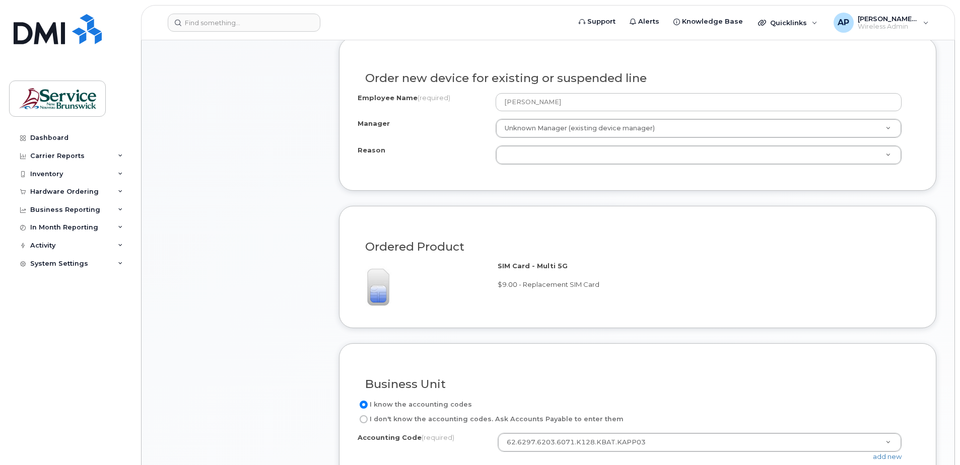
scroll to position [360, 0]
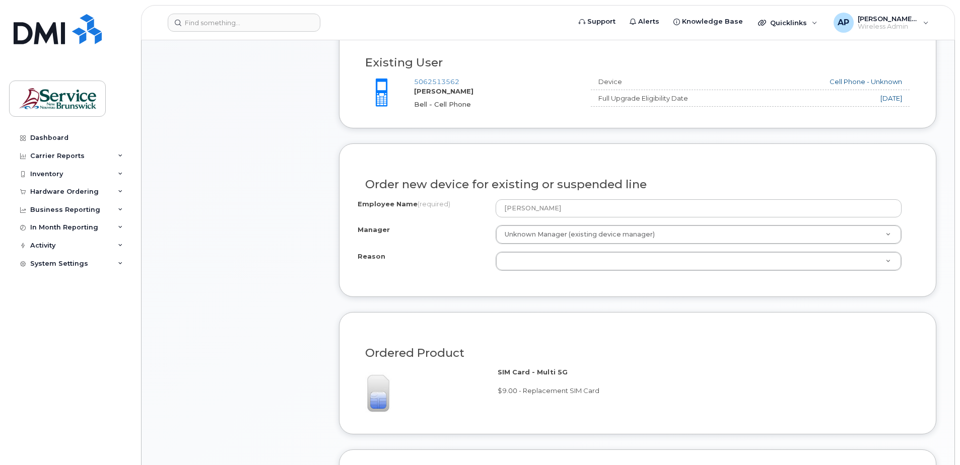
click at [437, 234] on div "Manager" at bounding box center [426, 232] width 138 height 14
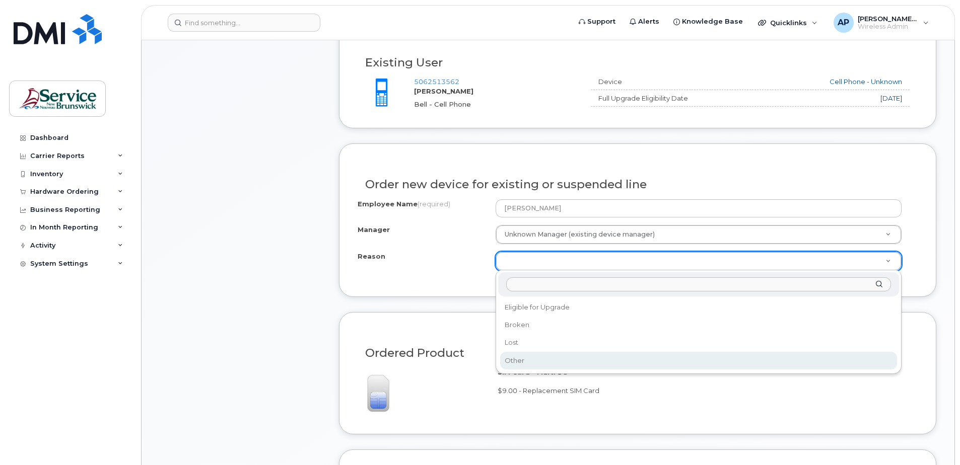
select select "other"
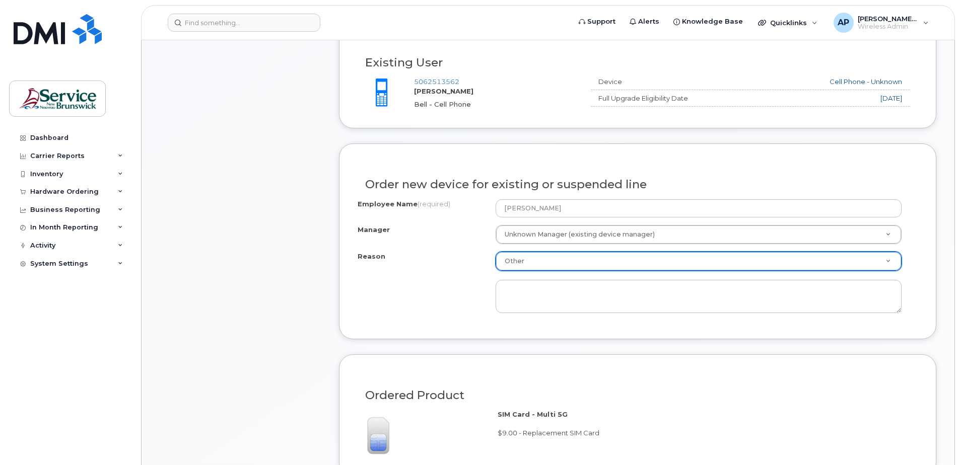
drag, startPoint x: 538, startPoint y: 358, endPoint x: 429, endPoint y: 273, distance: 137.8
click at [429, 273] on div "Reason Other Reason Eligible for Upgrade Broken Lost Other" at bounding box center [637, 282] width 560 height 61
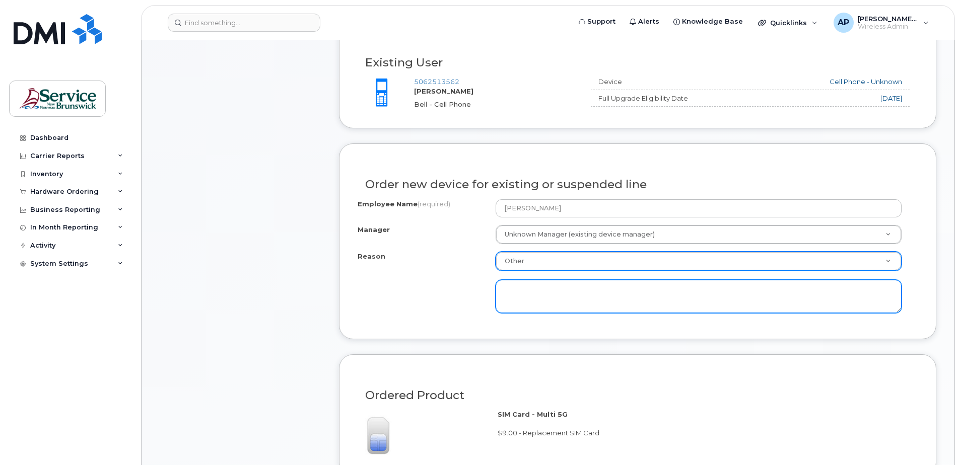
click at [599, 295] on textarea at bounding box center [698, 296] width 406 height 33
click at [677, 289] on textarea "Guy cannot log into his new cellphone which is e-sim so he is using his old cel…" at bounding box center [698, 296] width 406 height 33
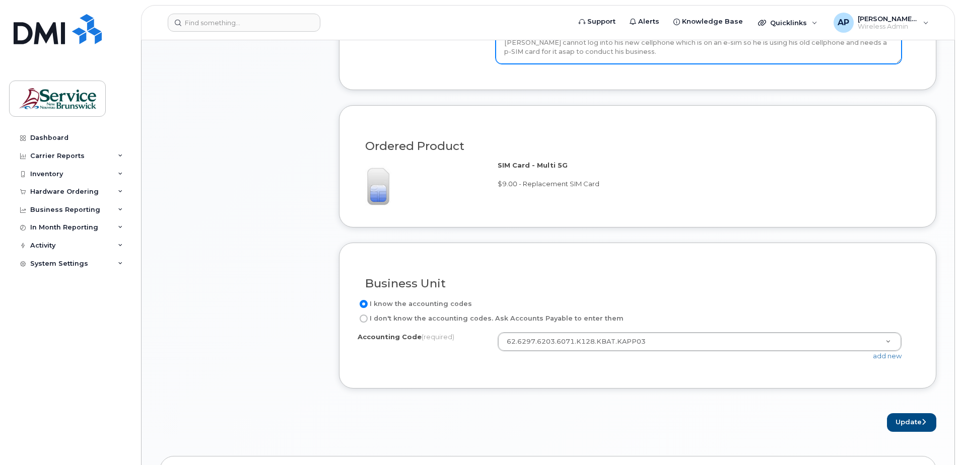
scroll to position [612, 0]
type textarea "Guy cannot log into his new cellphone which is on an e-sim so he is using his o…"
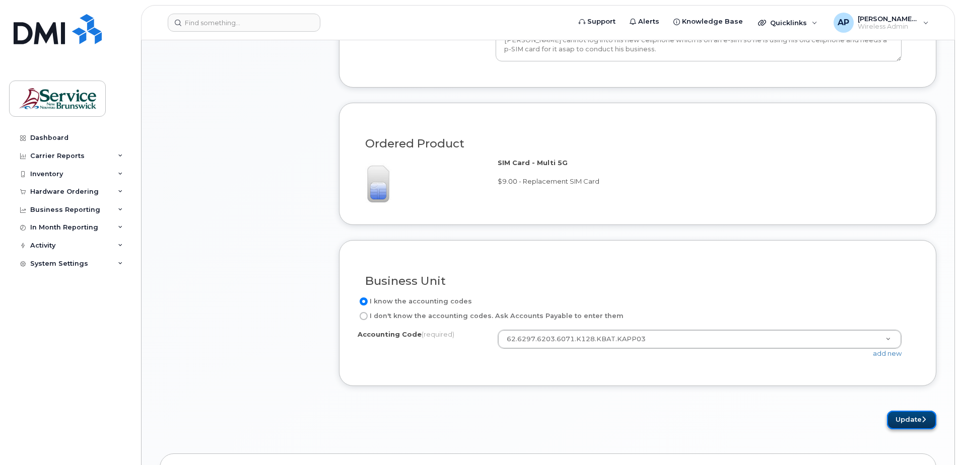
click at [838, 423] on button "Update" at bounding box center [911, 420] width 49 height 19
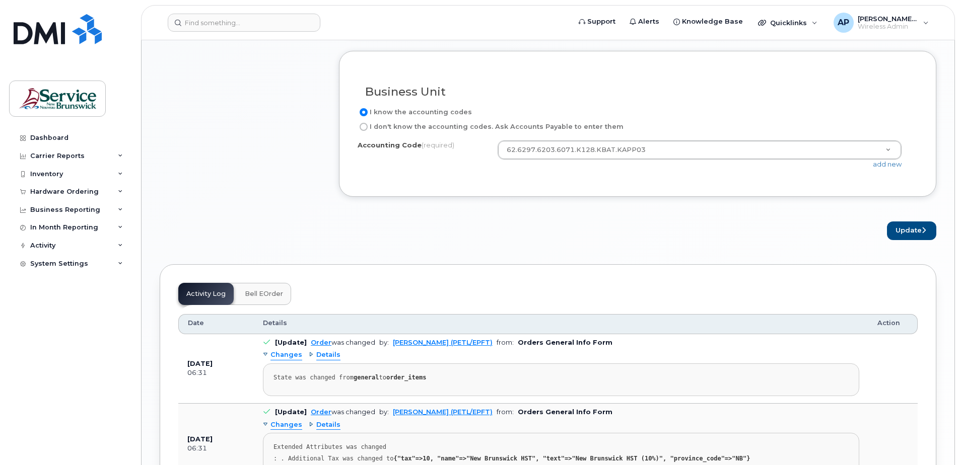
scroll to position [814, 0]
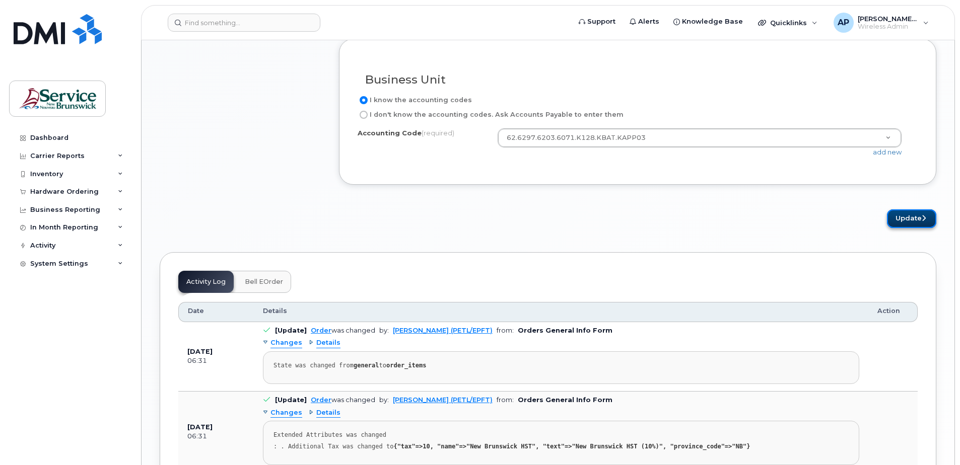
click at [838, 216] on button "Update" at bounding box center [911, 218] width 49 height 19
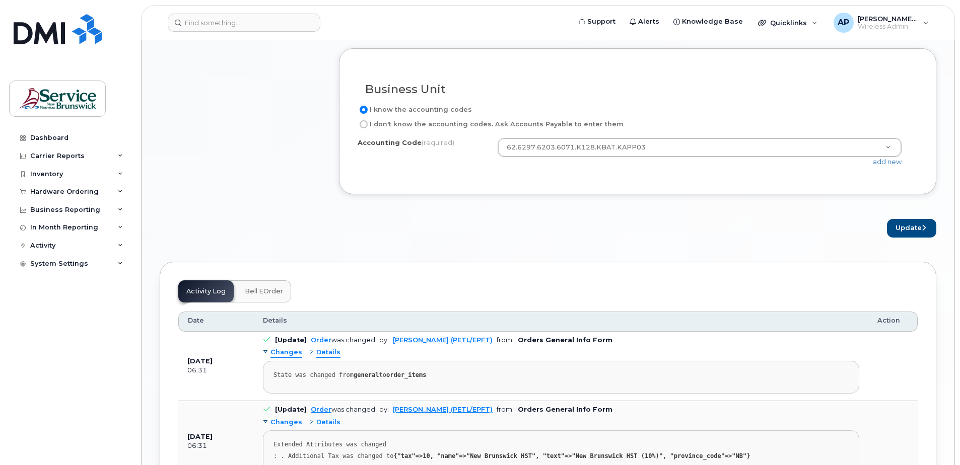
scroll to position [806, 0]
click at [838, 222] on button "Update" at bounding box center [911, 226] width 49 height 19
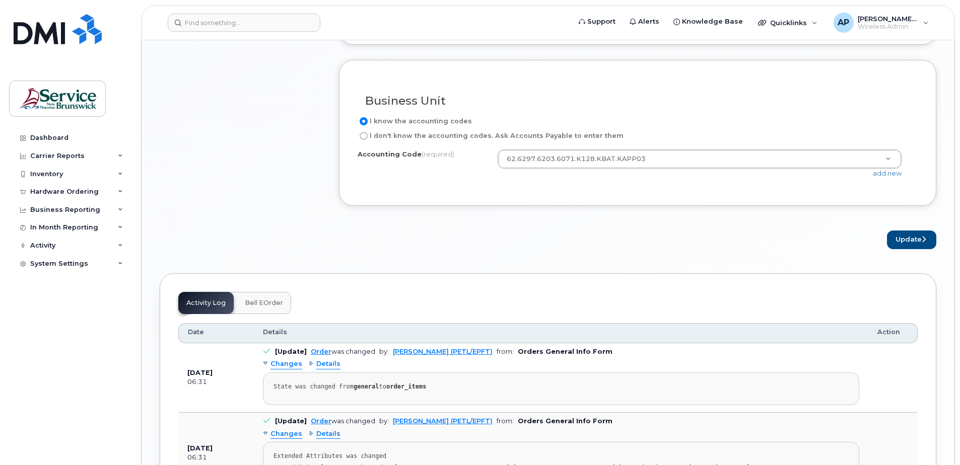
scroll to position [755, 0]
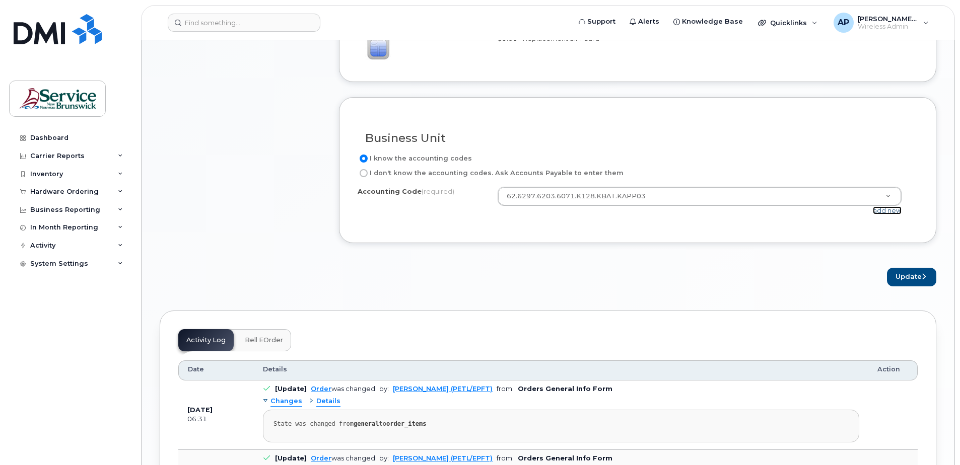
click at [838, 209] on link "add new" at bounding box center [887, 210] width 29 height 8
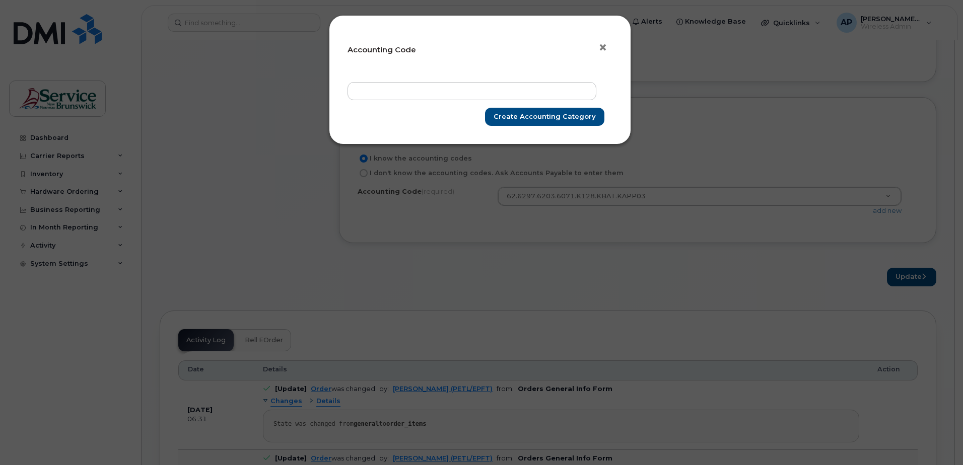
click at [601, 49] on span "×" at bounding box center [602, 47] width 9 height 19
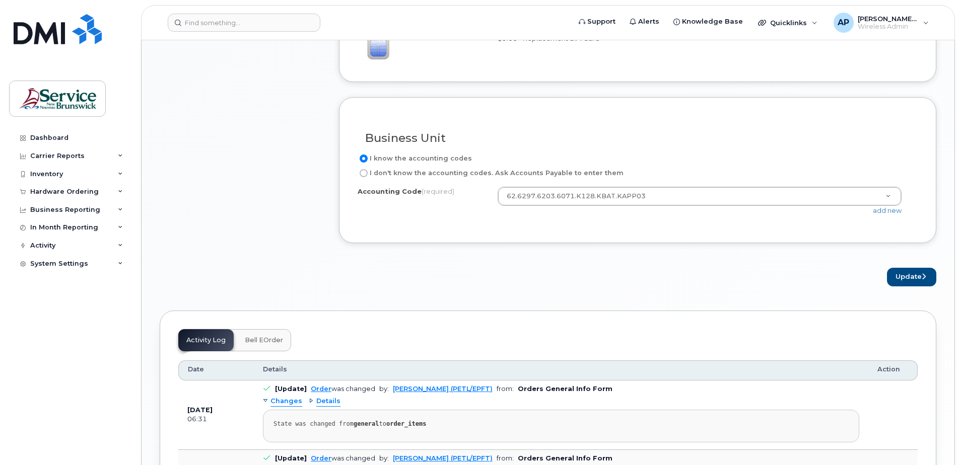
click at [718, 130] on div "Business Unit" at bounding box center [637, 134] width 560 height 37
click at [838, 280] on button "Update" at bounding box center [911, 277] width 49 height 19
click at [457, 231] on div "Business Unit I know the accounting codes I don't know the accounting codes. As…" at bounding box center [637, 170] width 597 height 146
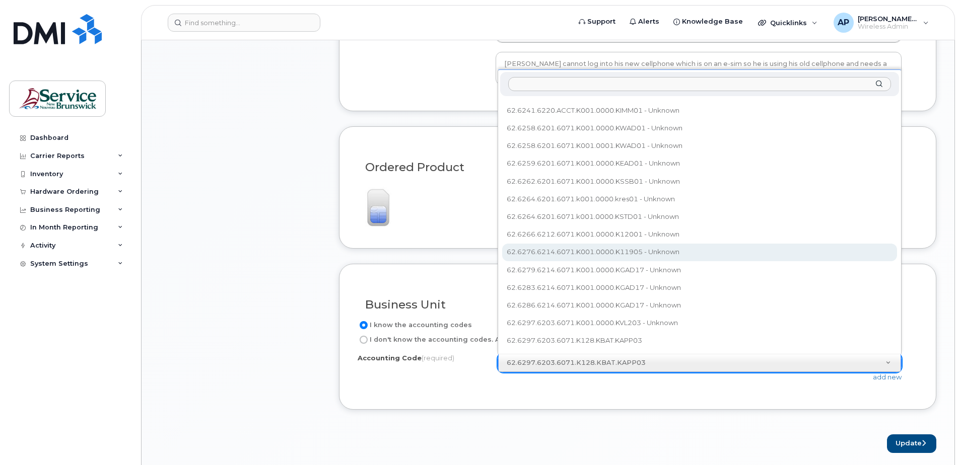
scroll to position [604, 0]
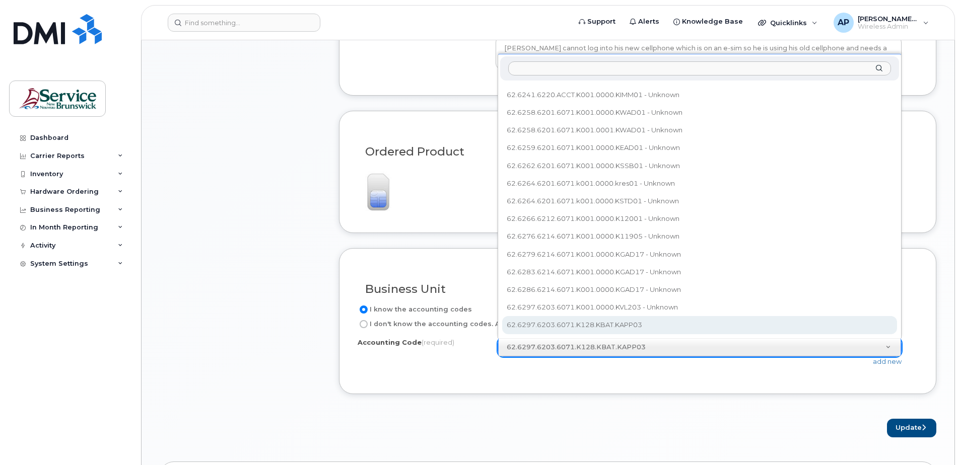
select select "62.6297.6203.6071.K128.KBAT.KAPP03"
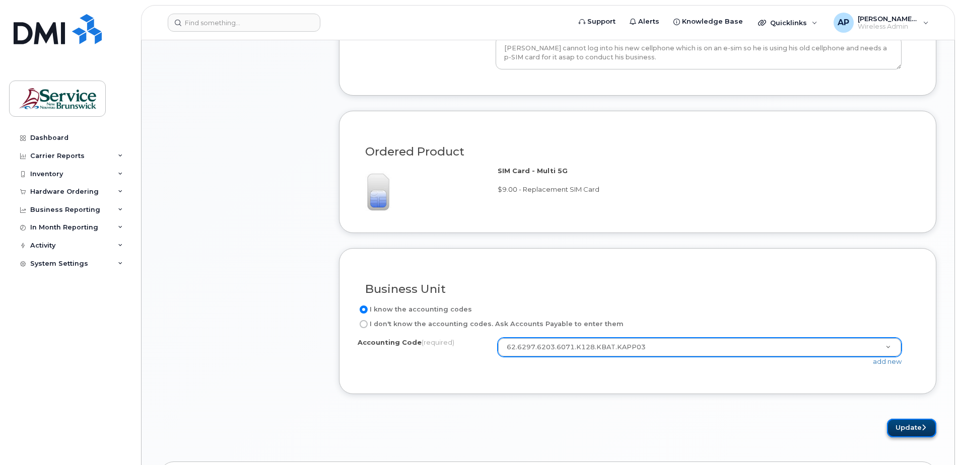
click at [838, 428] on icon "submit" at bounding box center [923, 427] width 4 height 7
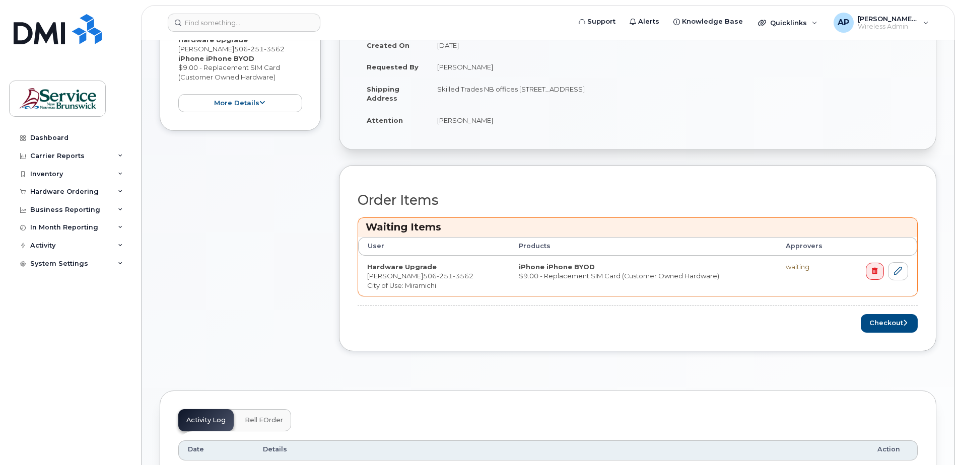
scroll to position [302, 0]
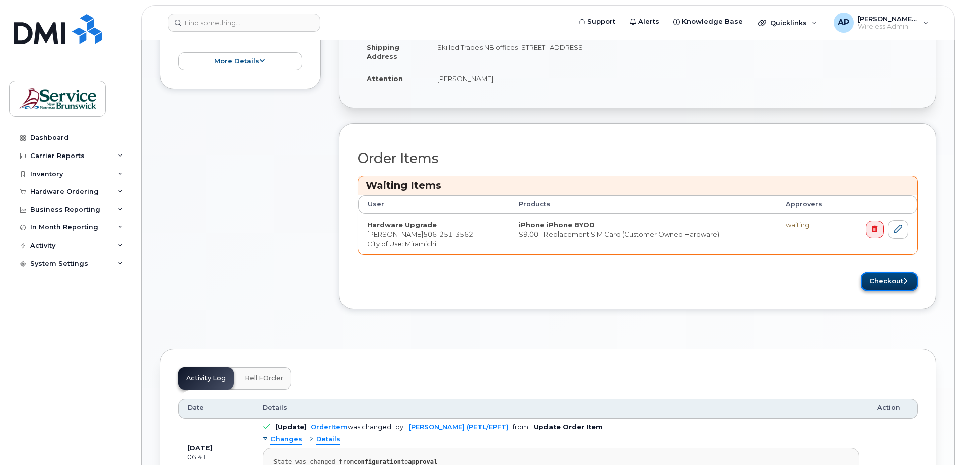
click at [886, 280] on button "Checkout" at bounding box center [888, 281] width 57 height 19
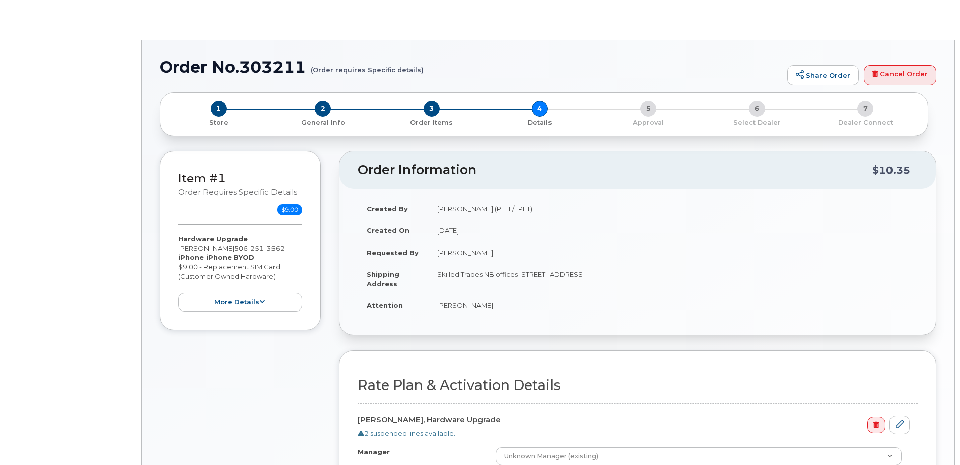
select select "GNB BYOD Smartphone Flex 30D"
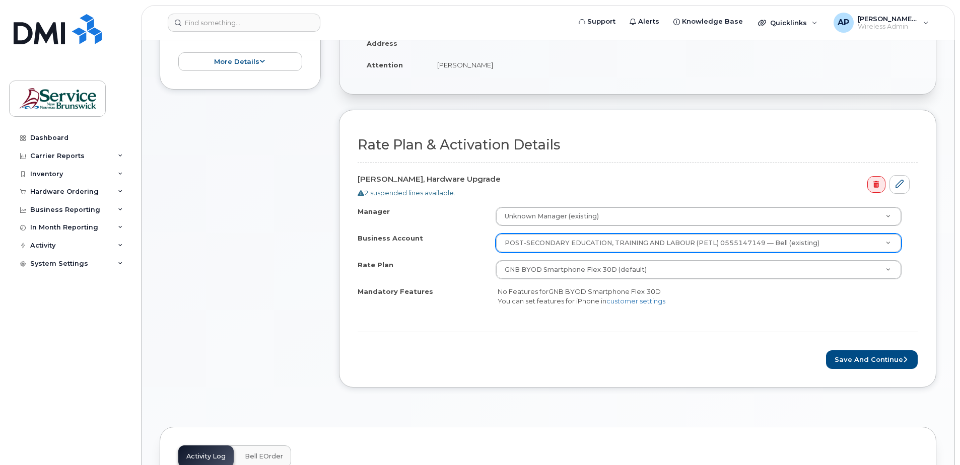
scroll to position [252, 0]
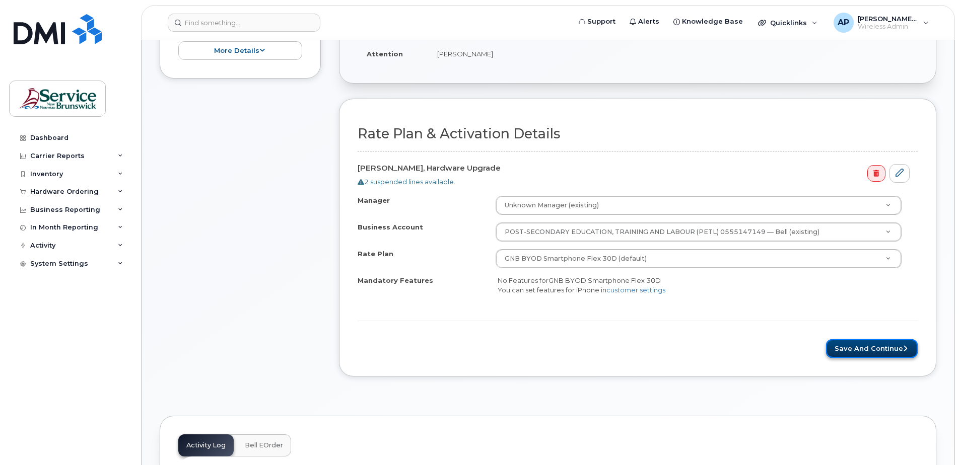
click at [864, 347] on button "Save and Continue" at bounding box center [872, 348] width 92 height 19
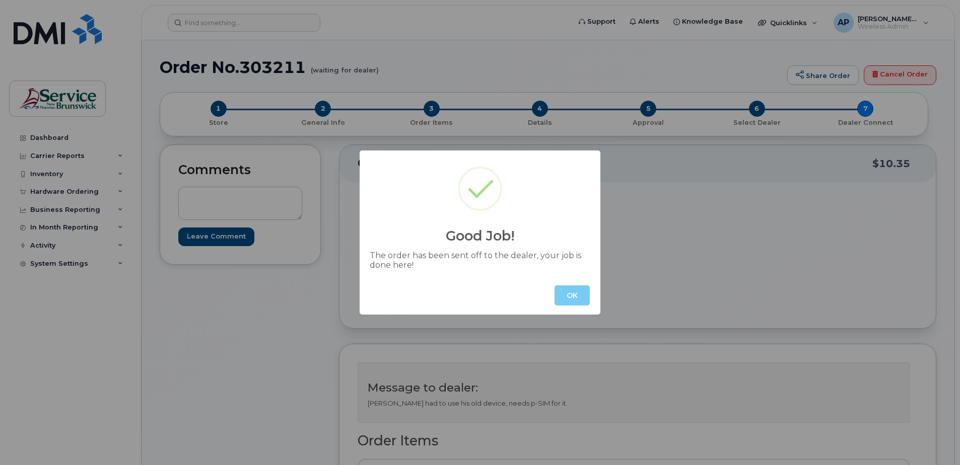
click at [575, 294] on button "OK" at bounding box center [571, 295] width 35 height 20
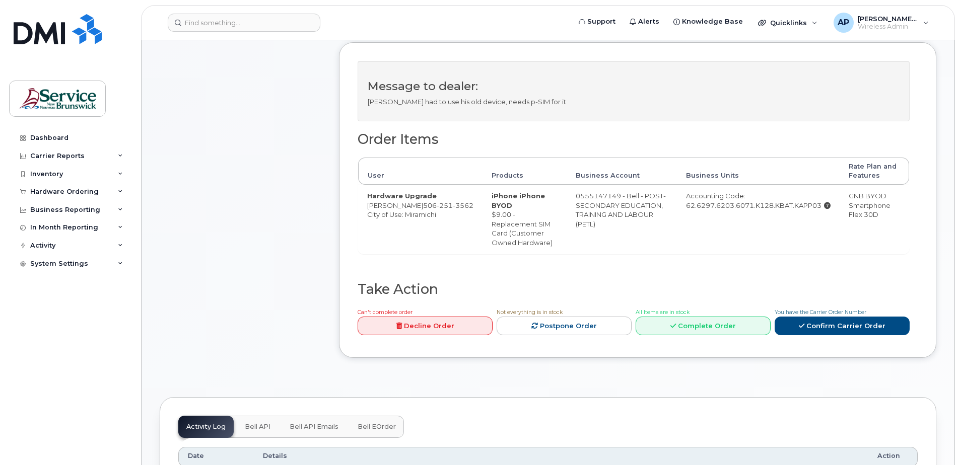
scroll to position [302, 0]
click at [849, 162] on th "Rate Plan and Features" at bounding box center [873, 171] width 69 height 28
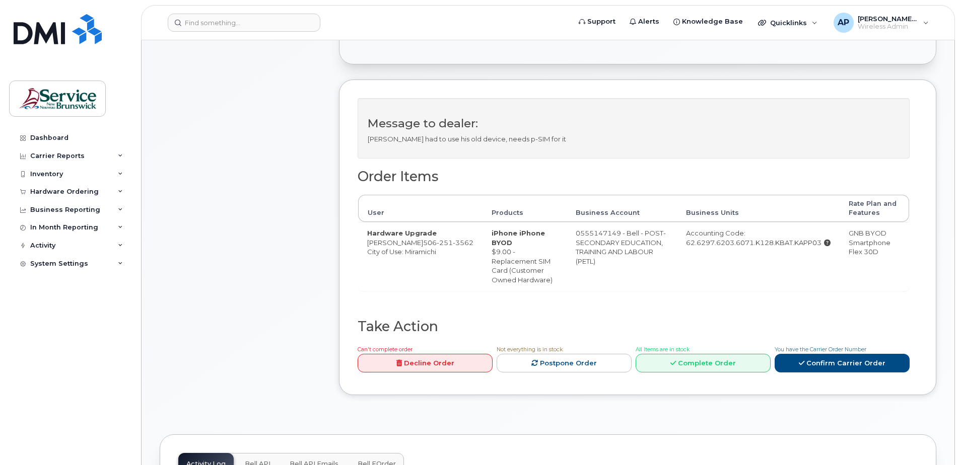
scroll to position [252, 0]
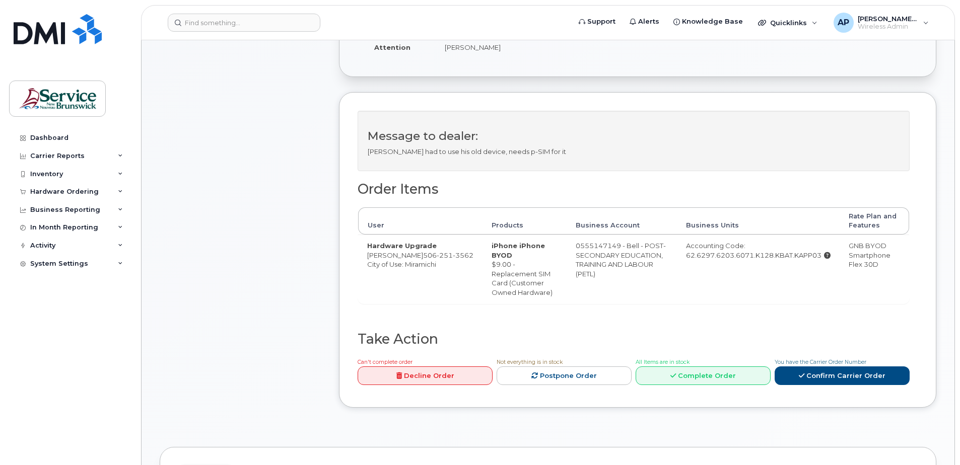
click at [795, 313] on div "Order Items User Products Business Account Business Units Rate Plan and Feature…" at bounding box center [633, 257] width 552 height 150
